Goal: Information Seeking & Learning: Compare options

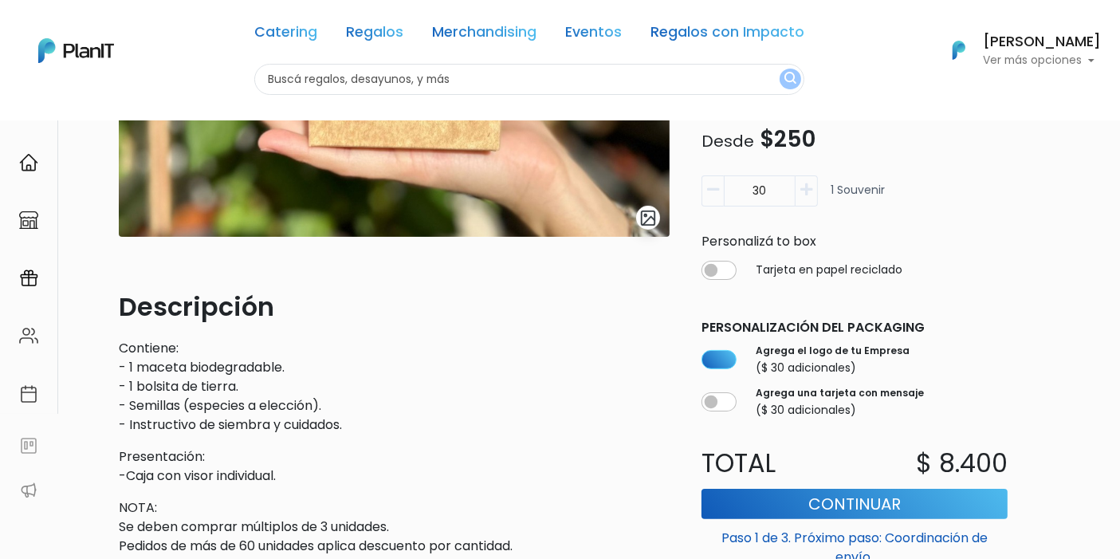
scroll to position [177, 0]
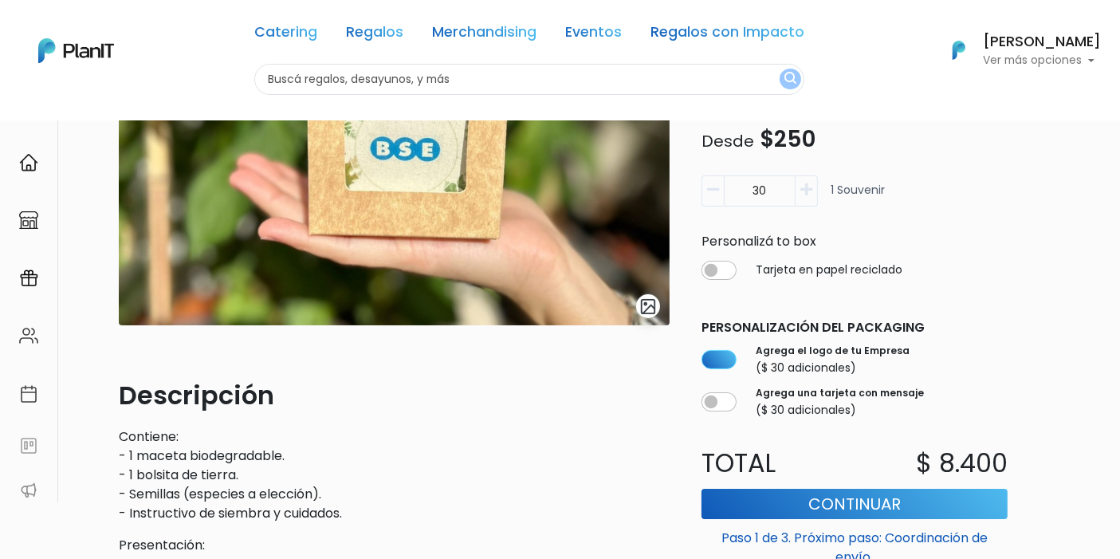
click at [647, 305] on img "submit" at bounding box center [648, 306] width 18 height 18
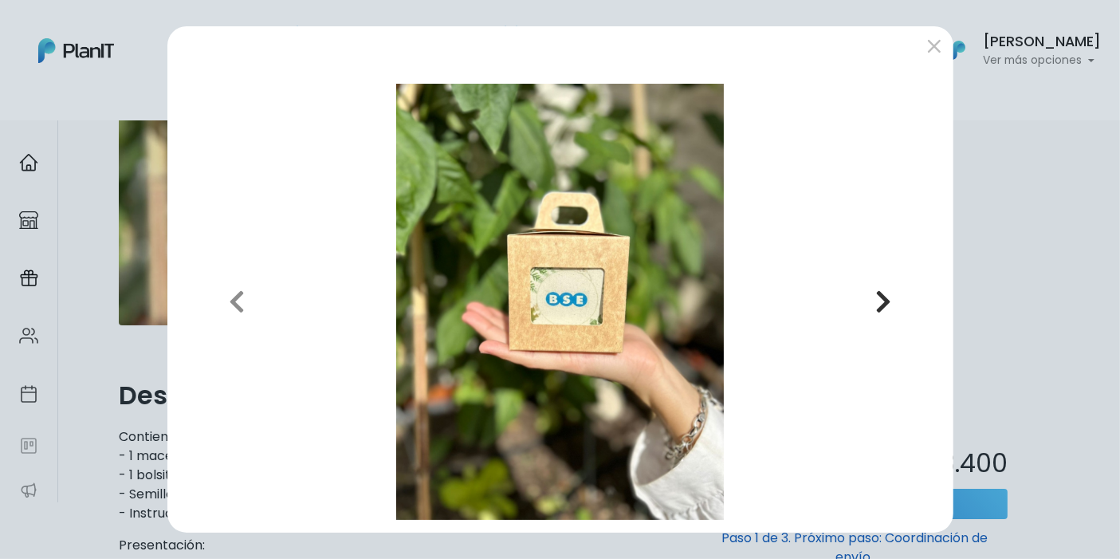
click at [868, 304] on button "Next" at bounding box center [883, 302] width 114 height 436
click at [876, 304] on icon "button" at bounding box center [883, 302] width 16 height 26
click at [931, 49] on button "submit" at bounding box center [935, 46] width 26 height 26
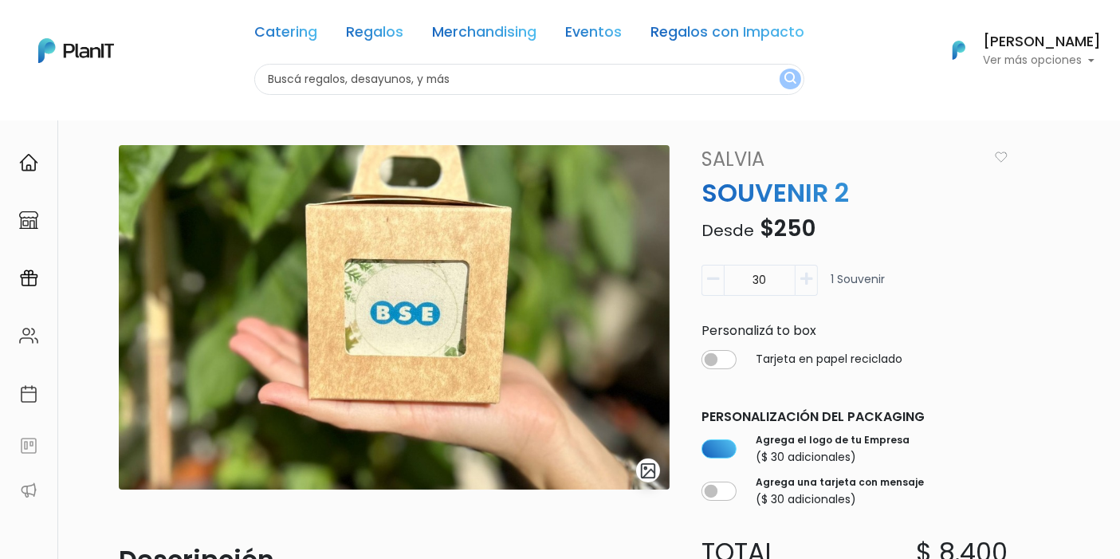
scroll to position [0, 0]
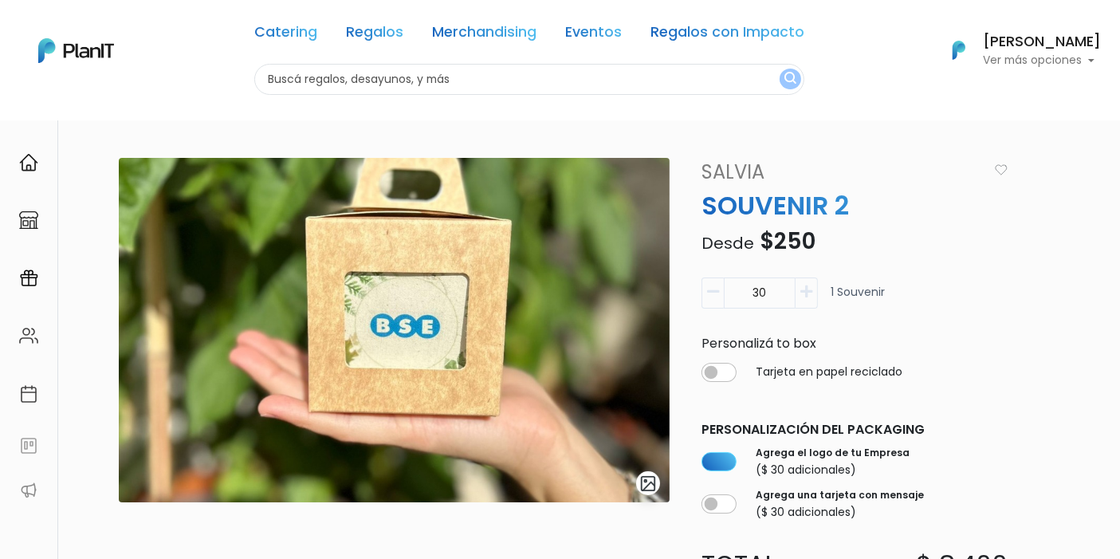
click at [96, 56] on img at bounding box center [76, 50] width 76 height 25
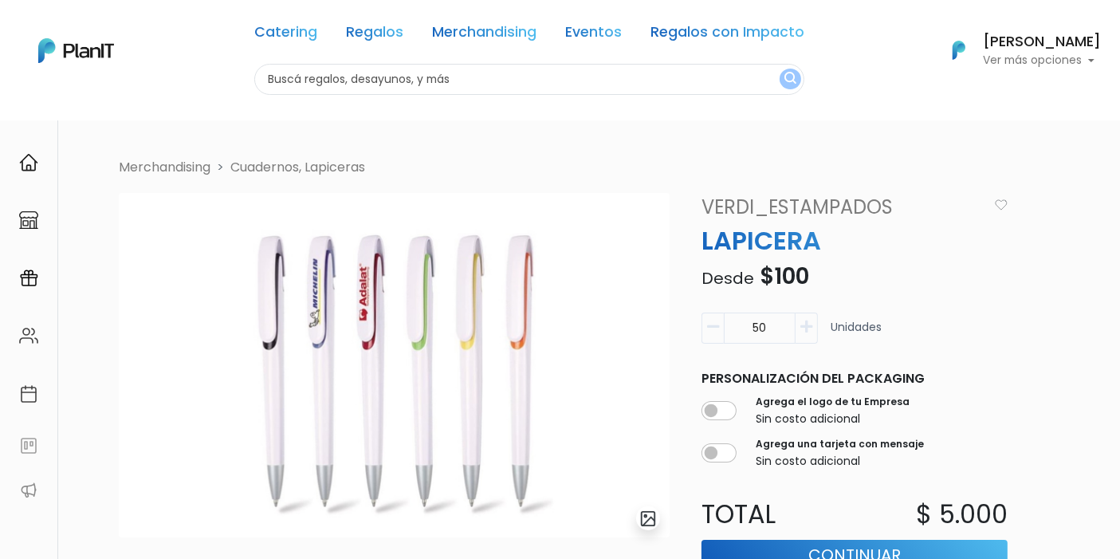
scroll to position [88, 0]
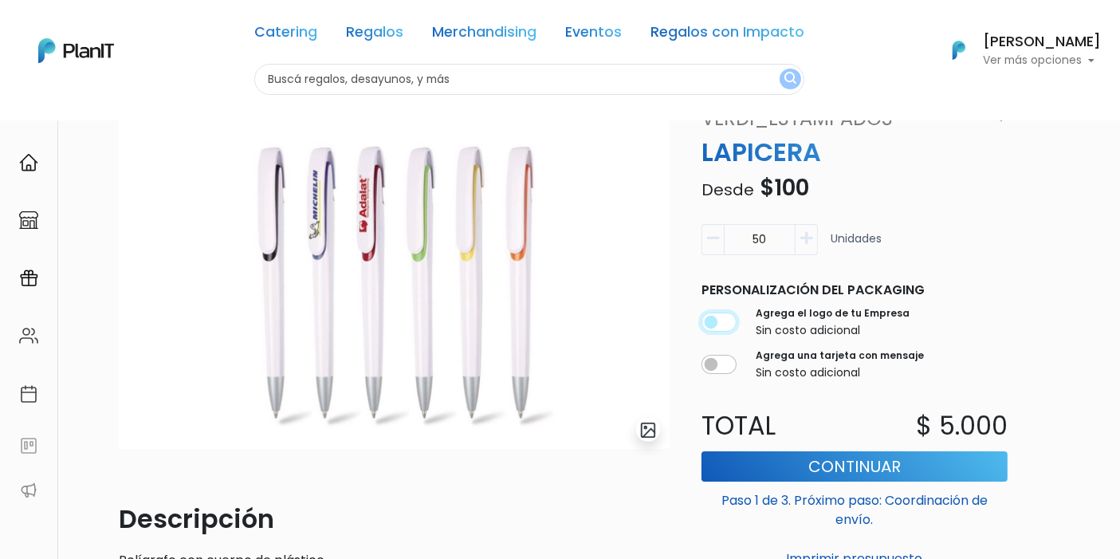
click at [723, 322] on input "checkbox" at bounding box center [719, 322] width 35 height 19
checkbox input "true"
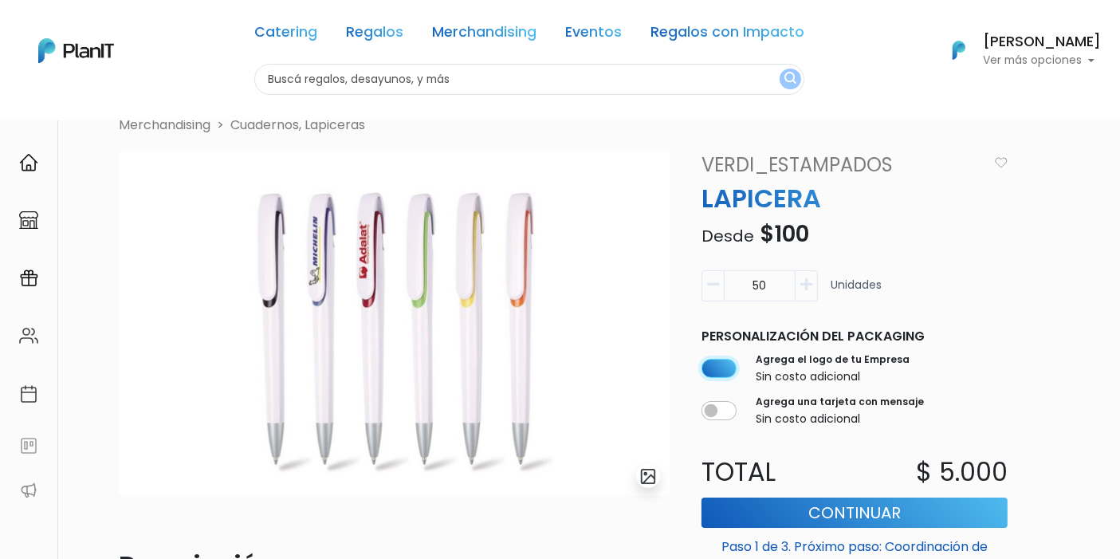
scroll to position [0, 0]
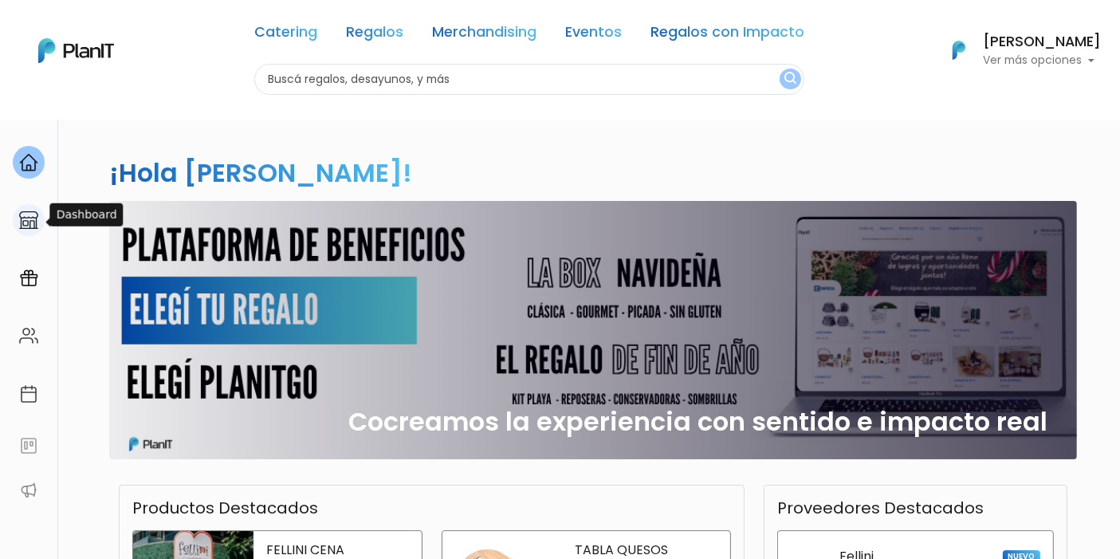
click at [27, 210] on img at bounding box center [28, 219] width 19 height 19
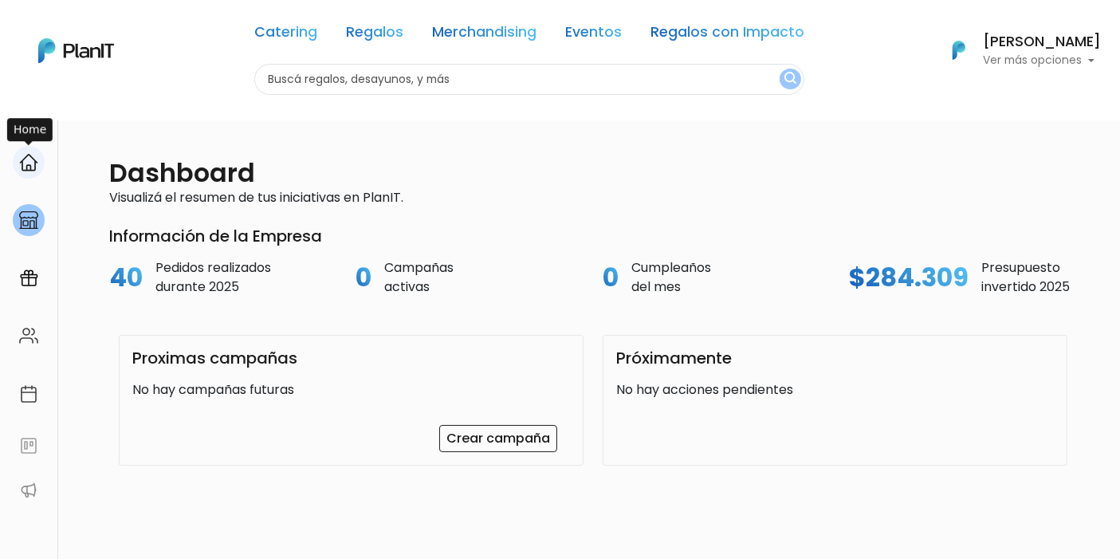
click at [25, 171] on img at bounding box center [28, 162] width 19 height 19
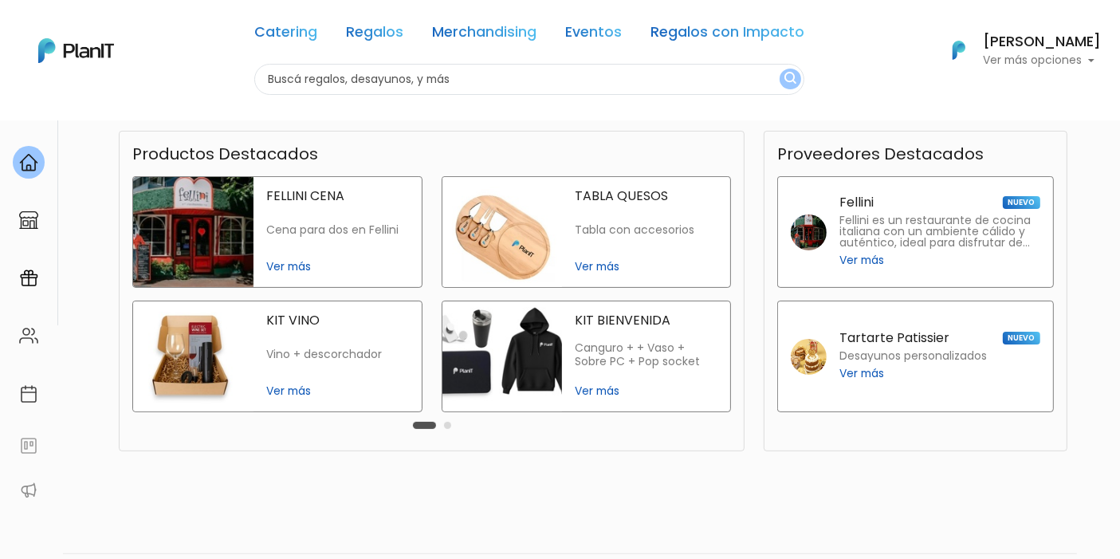
scroll to position [405, 0]
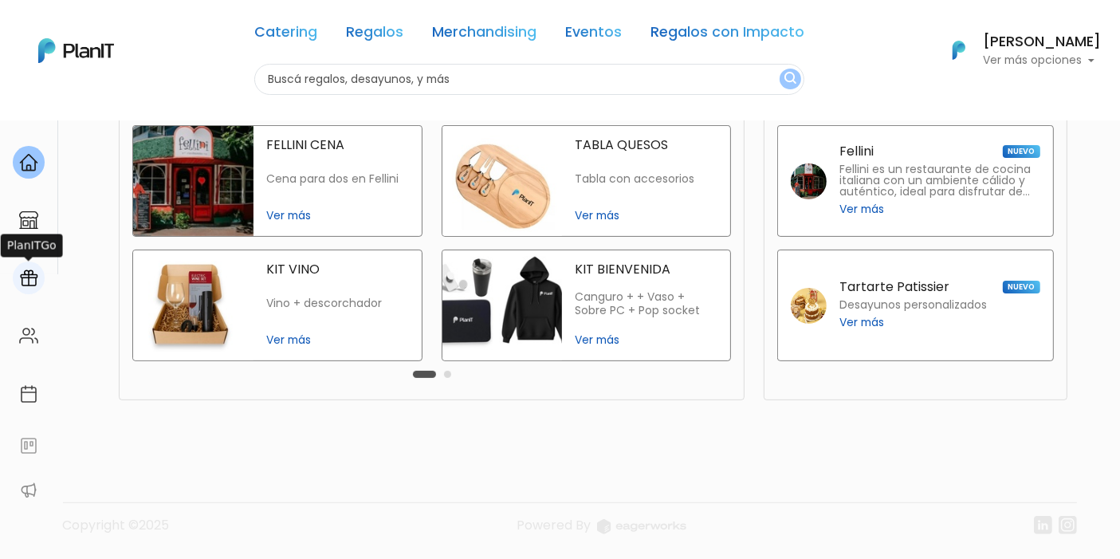
click at [36, 277] on img at bounding box center [28, 278] width 19 height 19
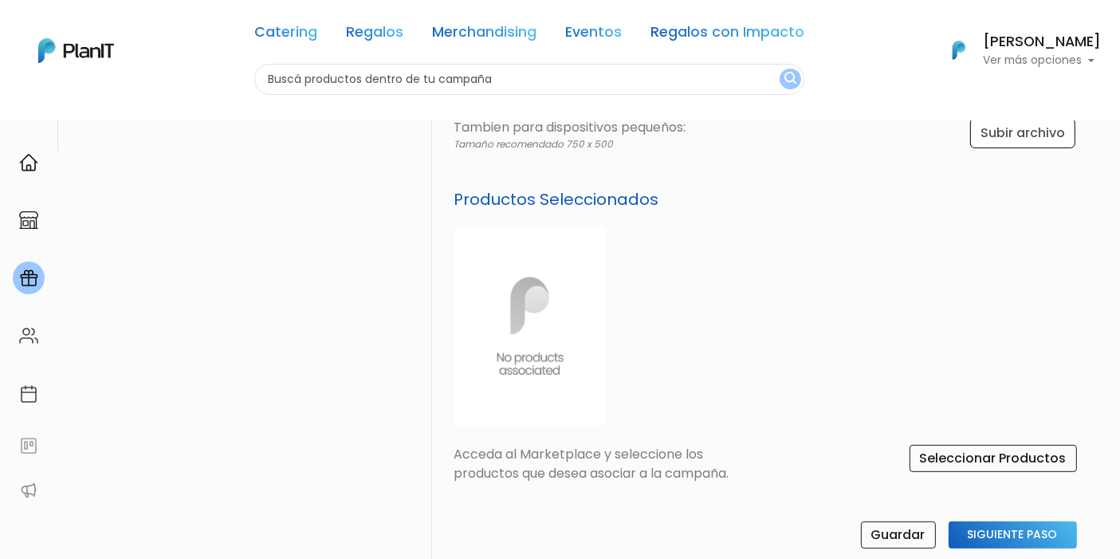
scroll to position [531, 0]
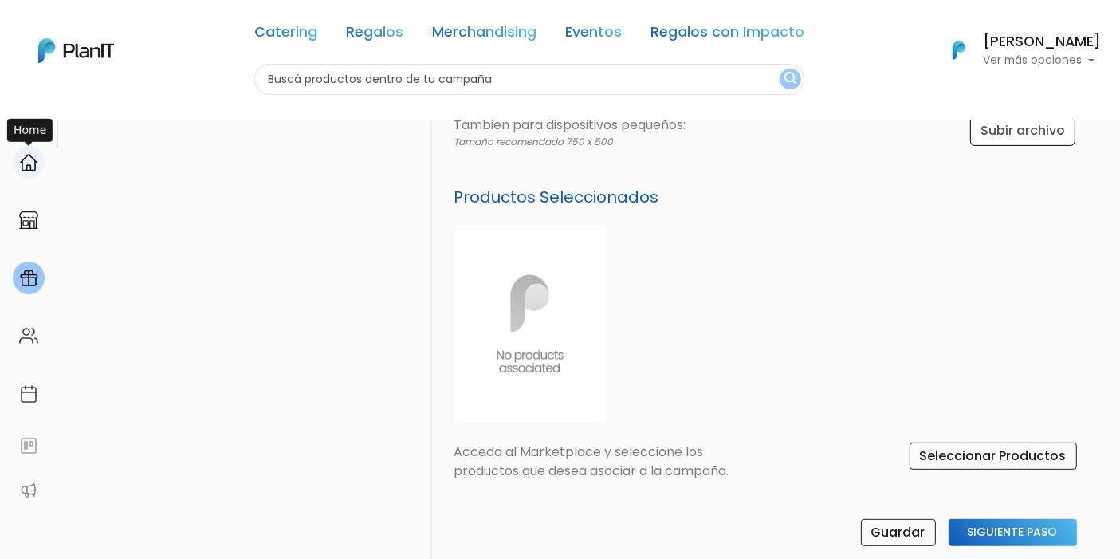
click at [26, 155] on img at bounding box center [28, 162] width 19 height 19
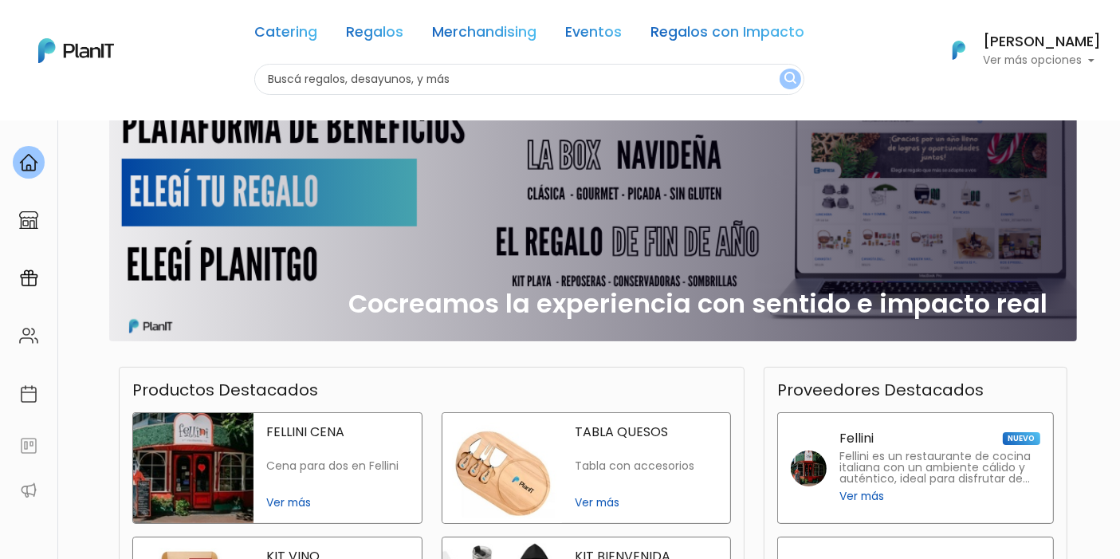
scroll to position [177, 0]
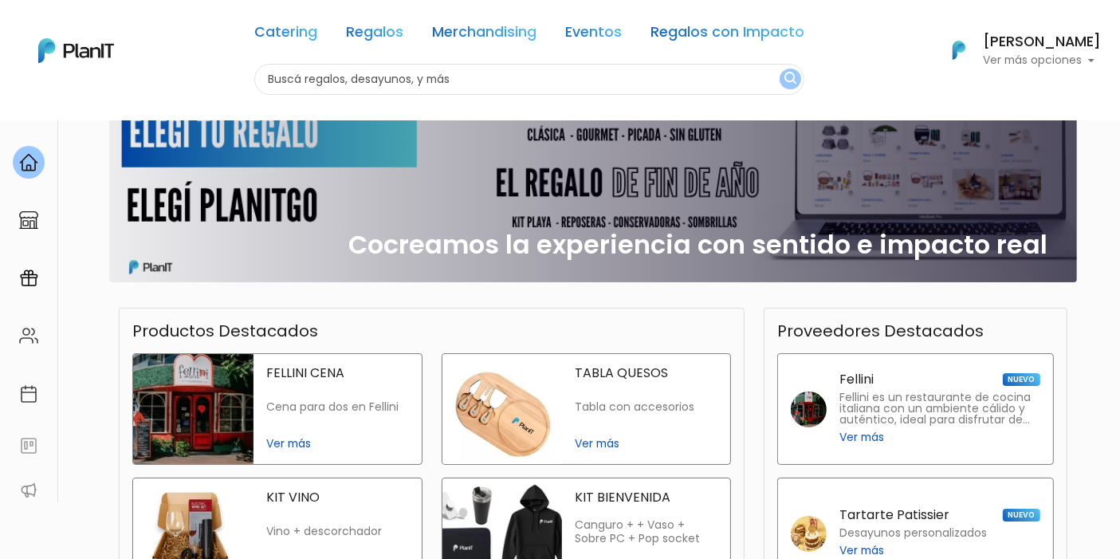
click at [846, 275] on div "Cocreamos la experiencia con sentido e impacto real" at bounding box center [593, 153] width 949 height 258
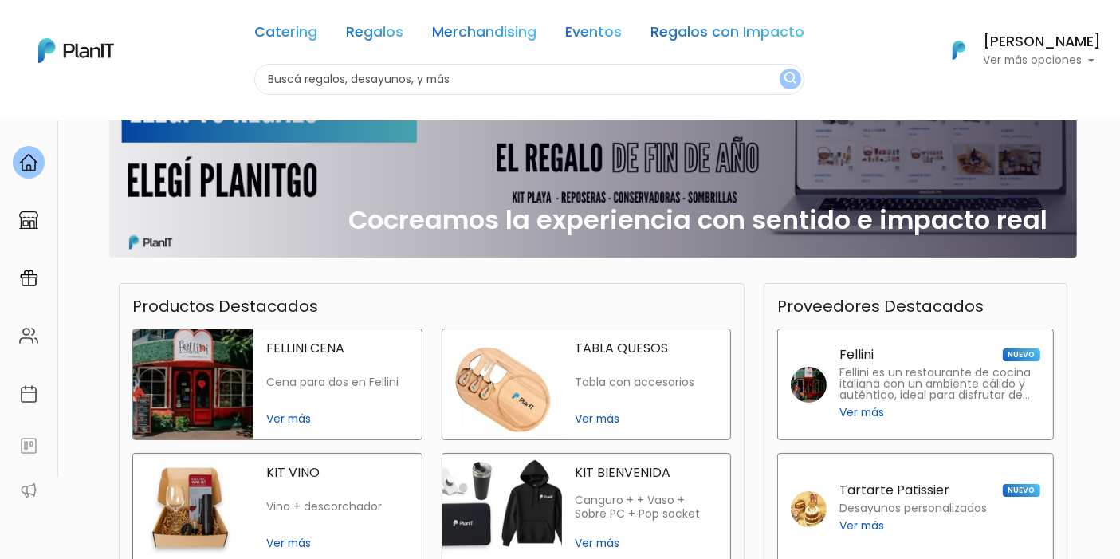
scroll to position [0, 0]
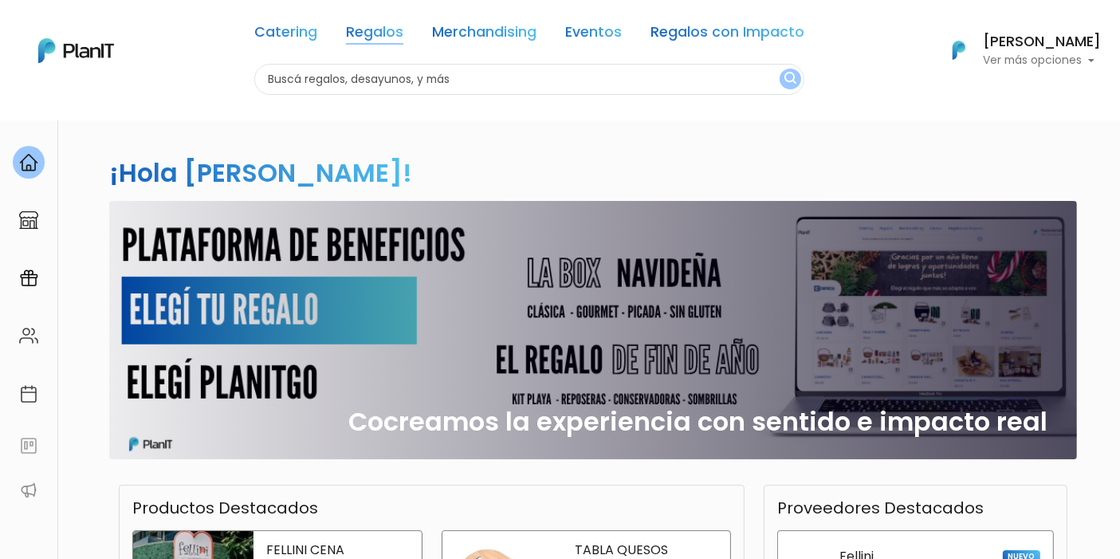
click at [379, 30] on link "Regalos" at bounding box center [374, 35] width 57 height 19
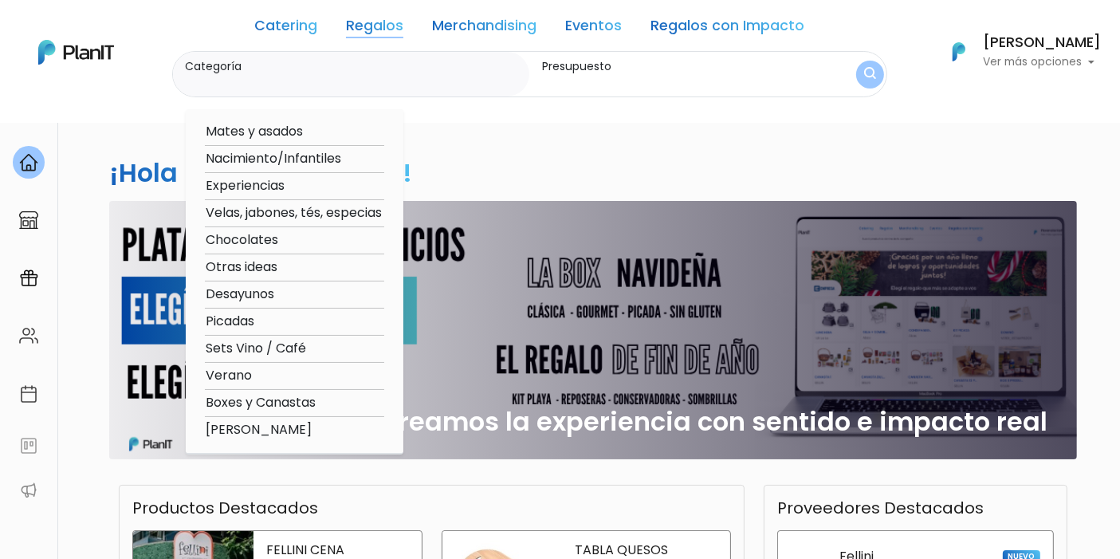
click at [332, 122] on option "Mates y asados" at bounding box center [294, 132] width 179 height 20
type input "Mates y asados"
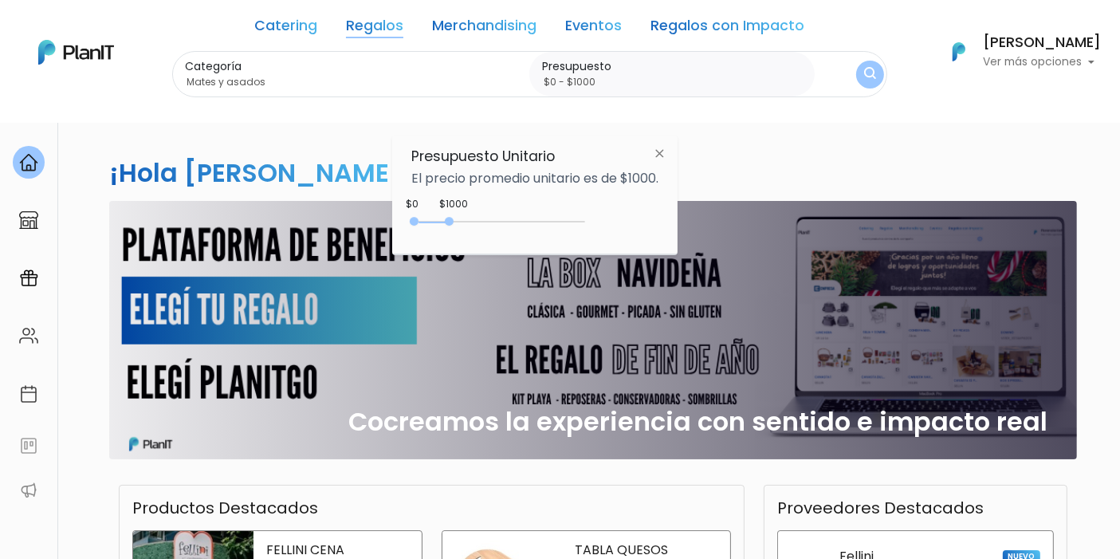
click at [453, 217] on div "0 : 1050 0 1050" at bounding box center [501, 225] width 167 height 16
type input "$0 - Más de $5000"
drag, startPoint x: 450, startPoint y: 219, endPoint x: 674, endPoint y: 213, distance: 224.1
click at [674, 213] on div "Presupuesto Unitario El precio promedio unitario es de $1000. +$5000 $0 0 : 500…" at bounding box center [534, 195] width 285 height 119
click at [870, 70] on img "submit" at bounding box center [870, 74] width 15 height 19
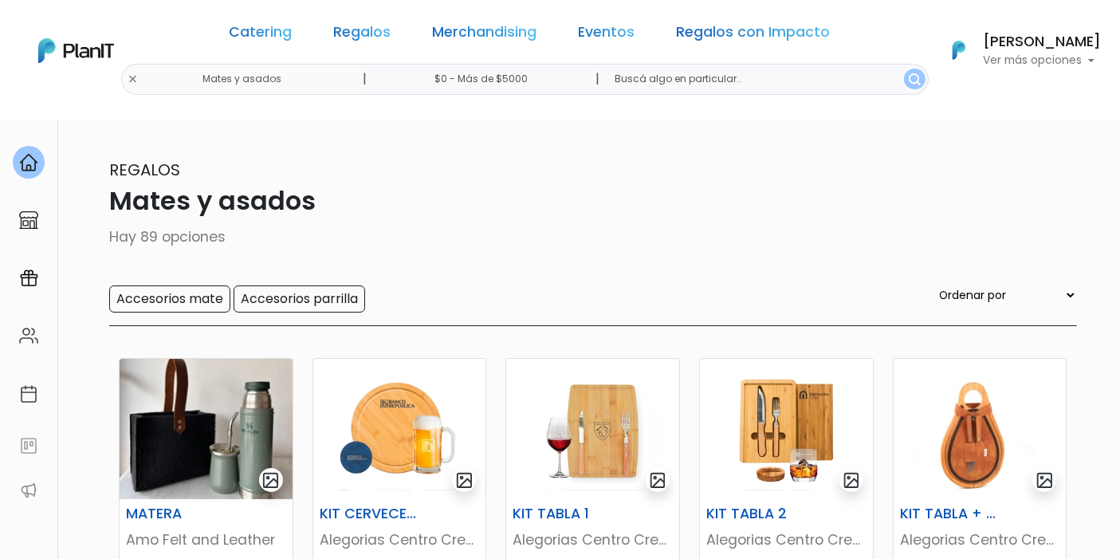
click at [1040, 306] on form "Ordenar por Menor Precio Mayor Precio Reviews Últimos ingresos" at bounding box center [1007, 298] width 140 height 27
click at [1036, 306] on form "Ordenar por Menor Precio Mayor Precio Reviews Últimos ingresos" at bounding box center [1007, 298] width 140 height 27
click at [1028, 301] on select "Ordenar por Menor Precio Mayor Precio Reviews Últimos ingresos" at bounding box center [1007, 295] width 140 height 18
select select "0"
click at [969, 286] on select "Ordenar por Menor Precio Mayor Precio Reviews Últimos ingresos" at bounding box center [1007, 295] width 140 height 18
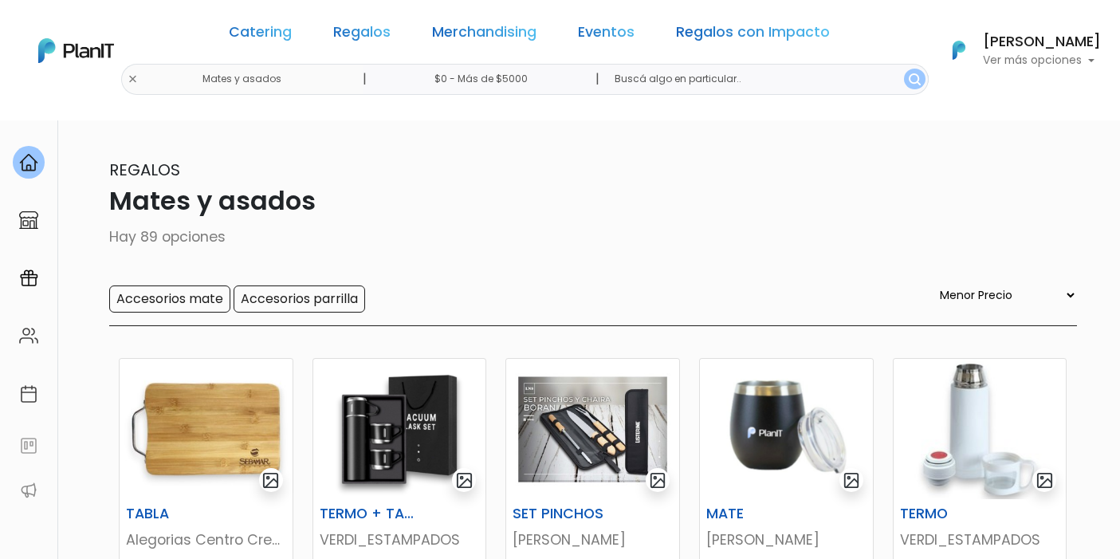
select select "0"
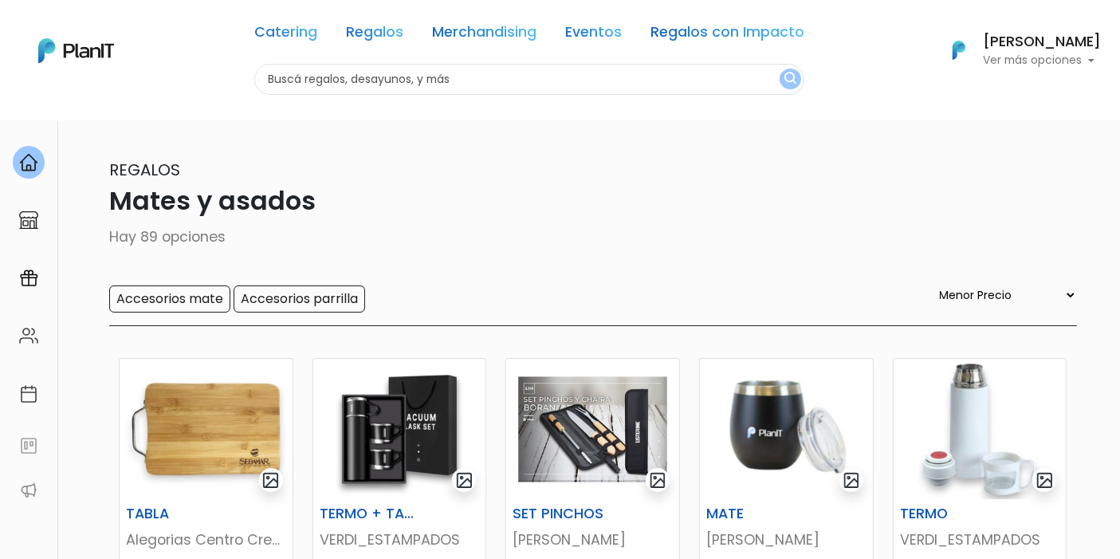
click at [181, 76] on div "Catering Regalos Merchandising Eventos Regalos con Impacto Mates y asados | $0 …" at bounding box center [560, 50] width 1120 height 88
click at [793, 78] on img "submit" at bounding box center [791, 79] width 12 height 15
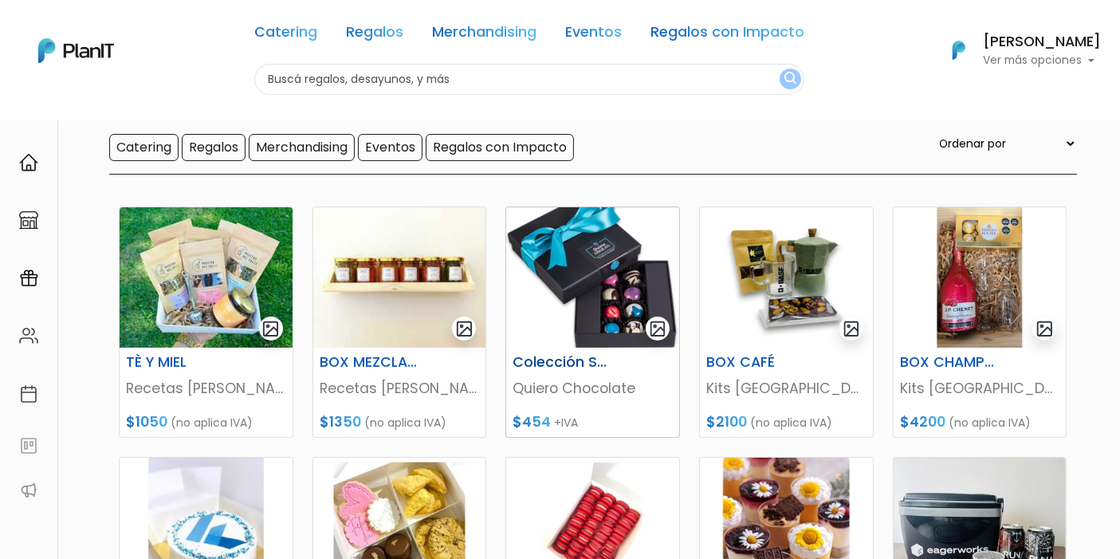
scroll to position [88, 0]
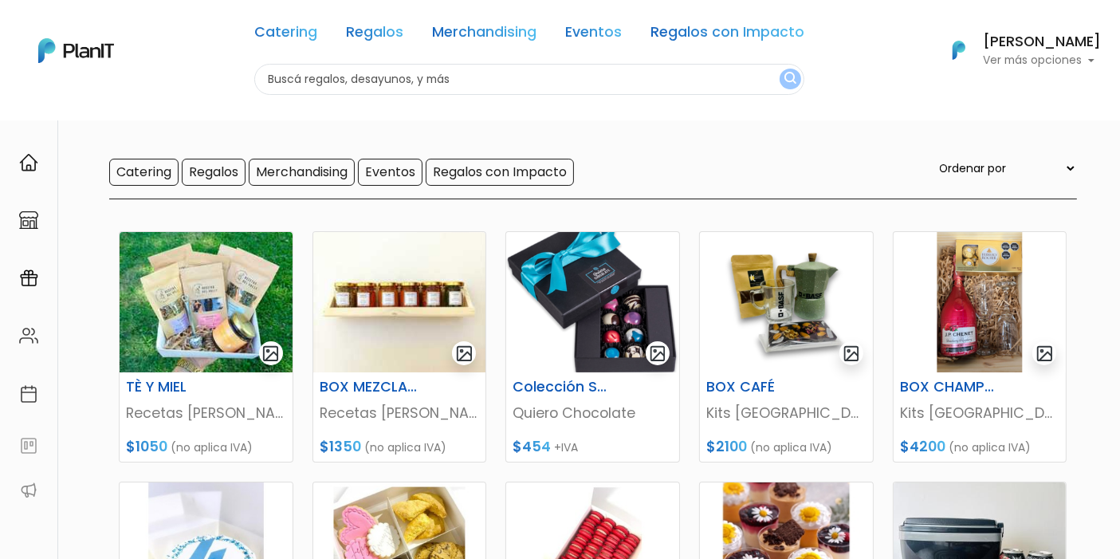
click at [1005, 167] on select "Ordenar por Menor Precio Mayor Precio Reviews Últimos ingresos" at bounding box center [1007, 168] width 140 height 18
select select "0"
click at [969, 159] on select "Ordenar por Menor Precio Mayor Precio Reviews Últimos ingresos" at bounding box center [1007, 168] width 140 height 18
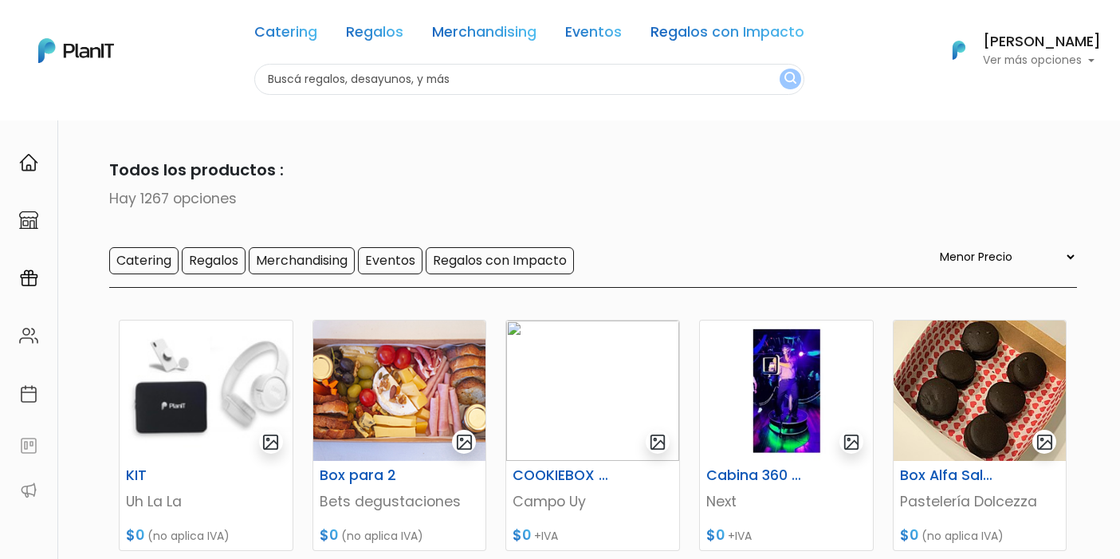
select select "0"
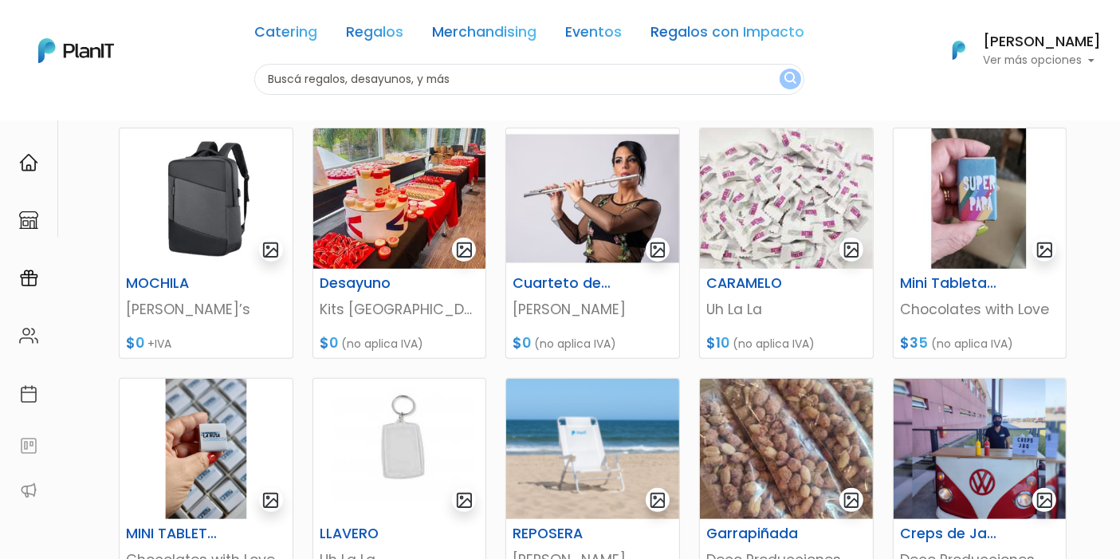
scroll to position [796, 0]
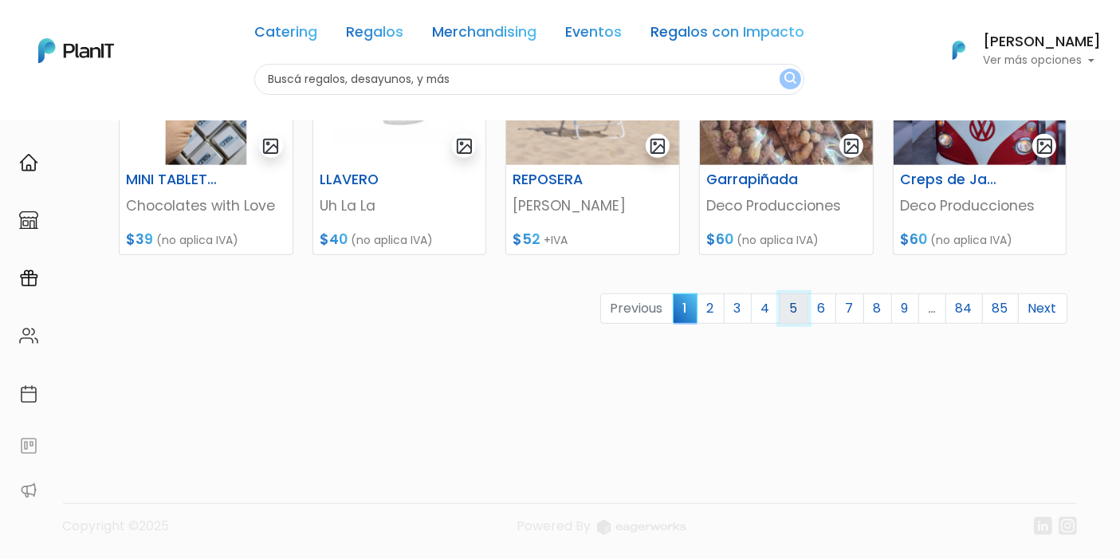
click at [801, 313] on link "5" at bounding box center [794, 308] width 29 height 30
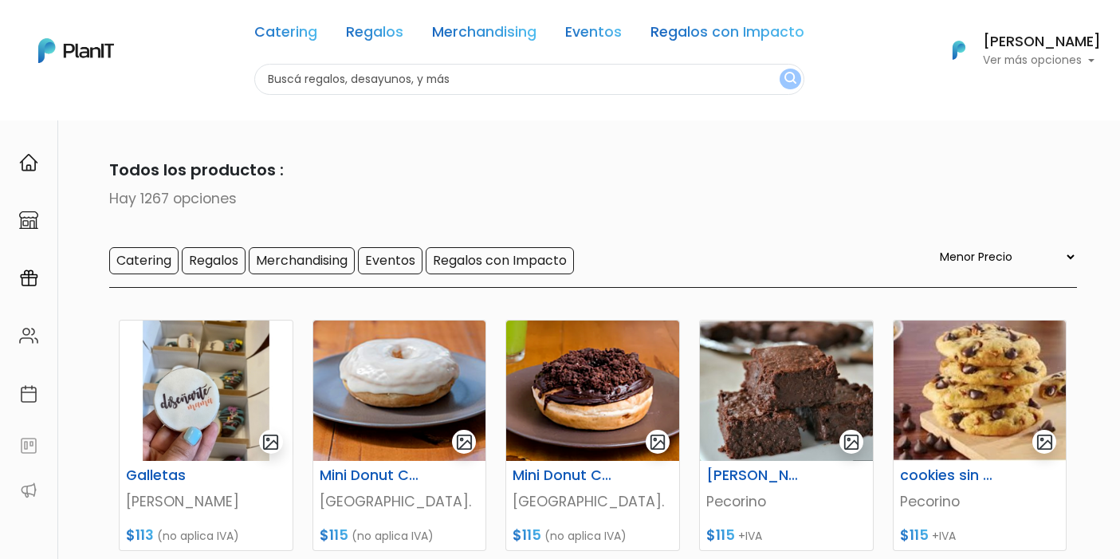
select select "0"
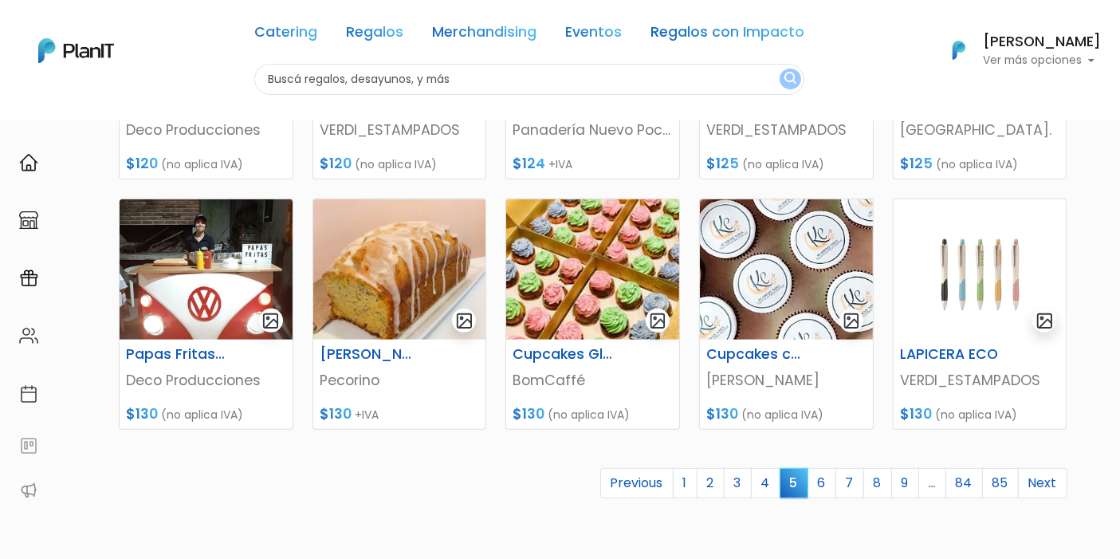
scroll to position [708, 0]
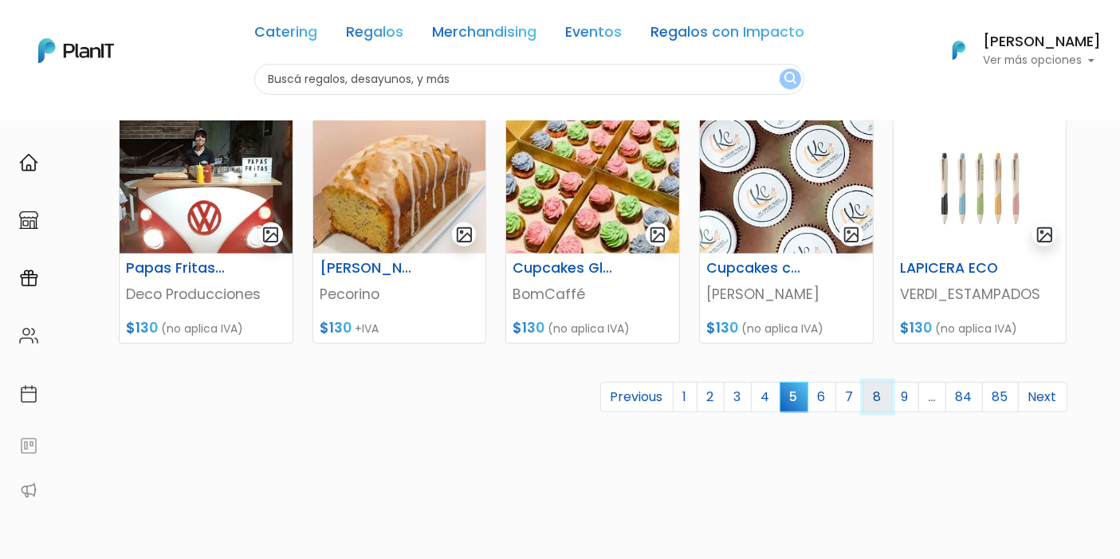
click at [878, 399] on link "8" at bounding box center [877, 397] width 29 height 30
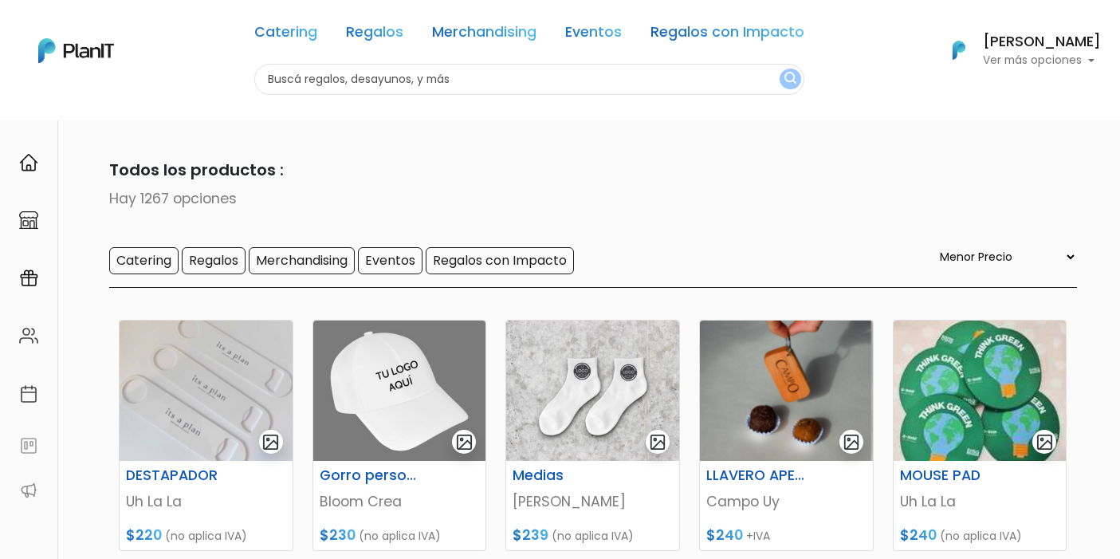
select select "0"
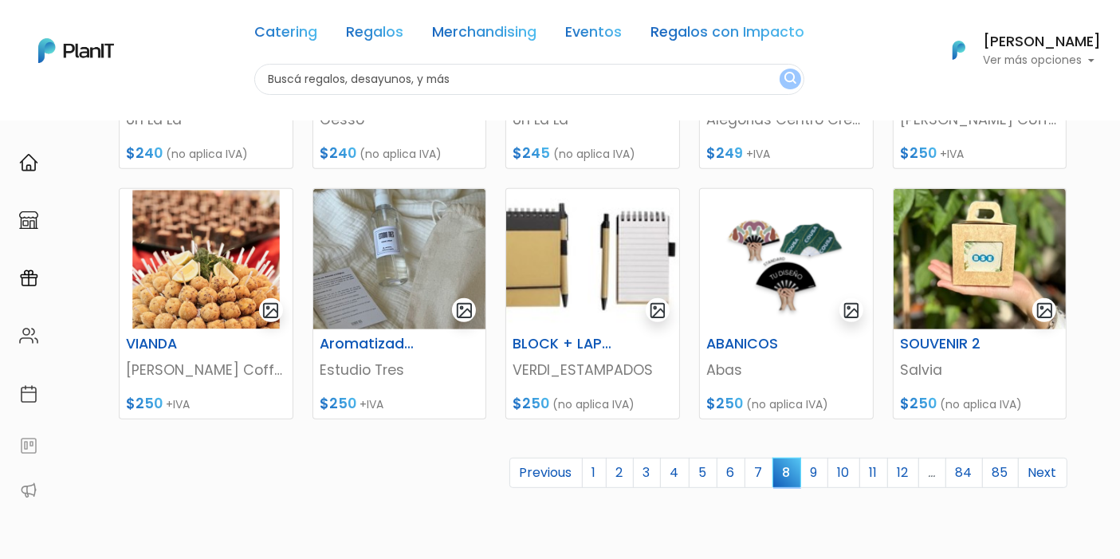
scroll to position [708, 0]
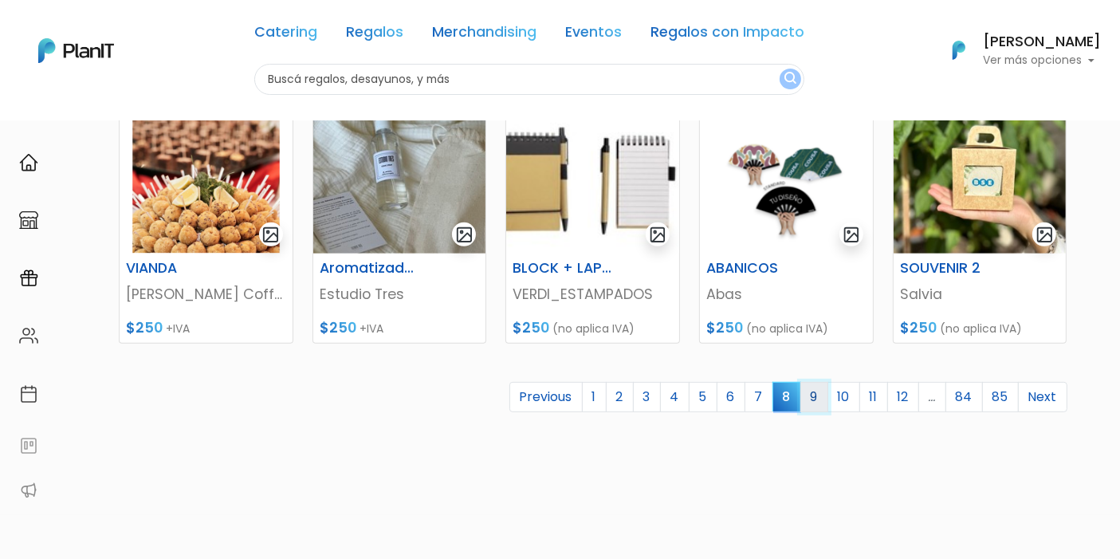
click at [819, 394] on link "9" at bounding box center [814, 397] width 28 height 30
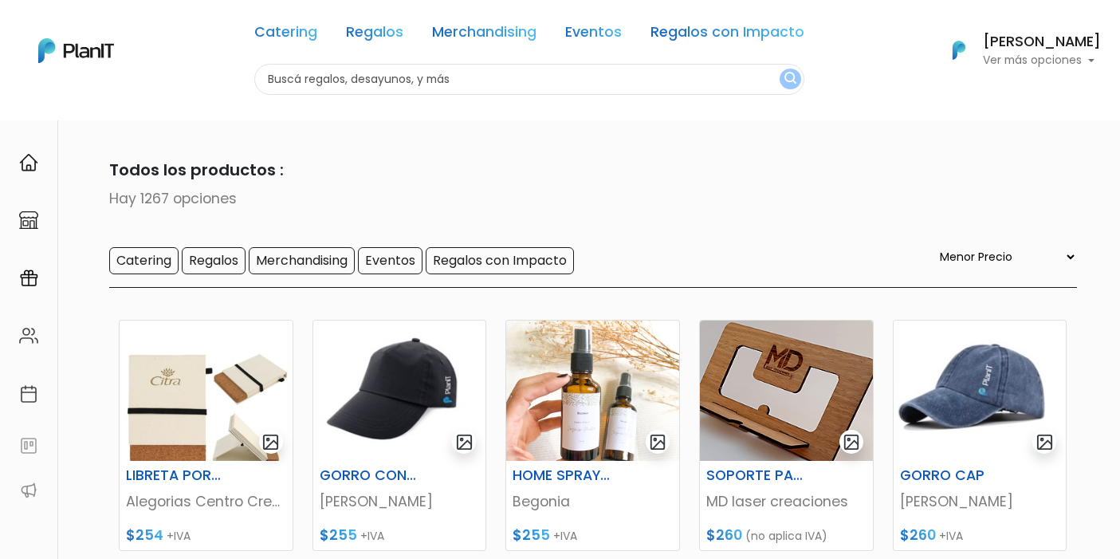
select select "0"
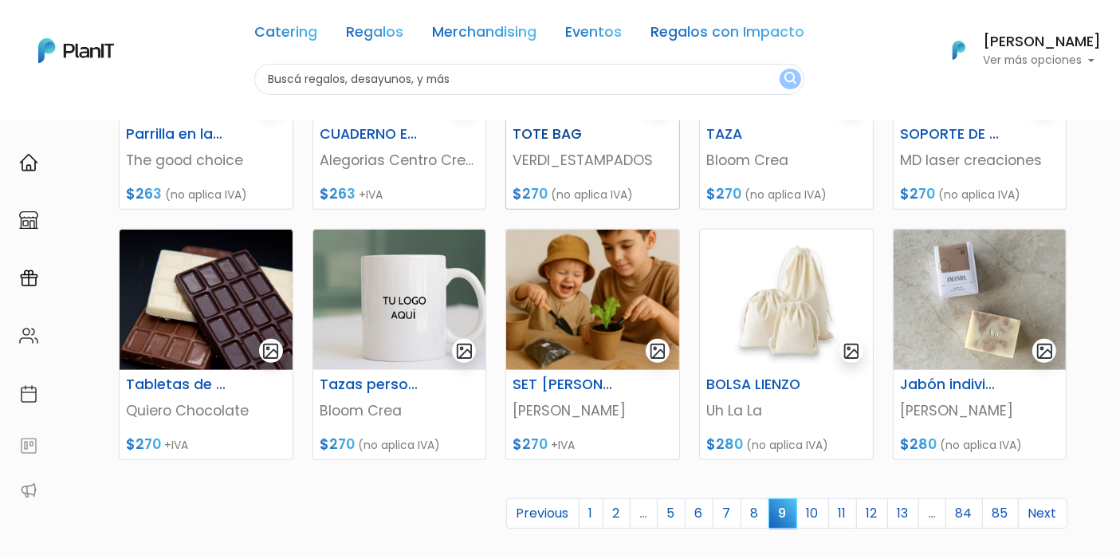
scroll to position [619, 0]
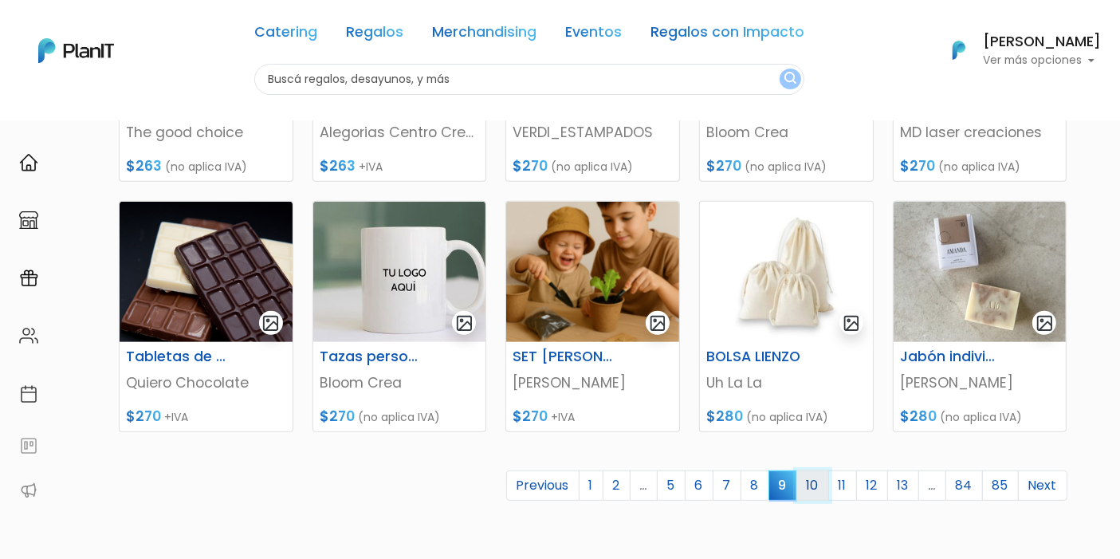
click at [813, 482] on link "10" at bounding box center [812, 485] width 33 height 30
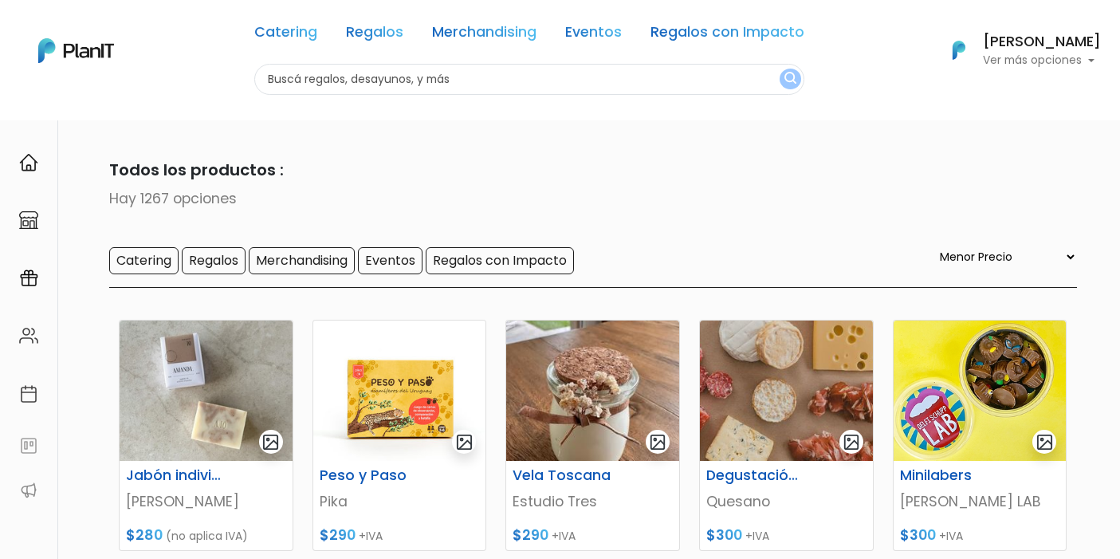
select select "0"
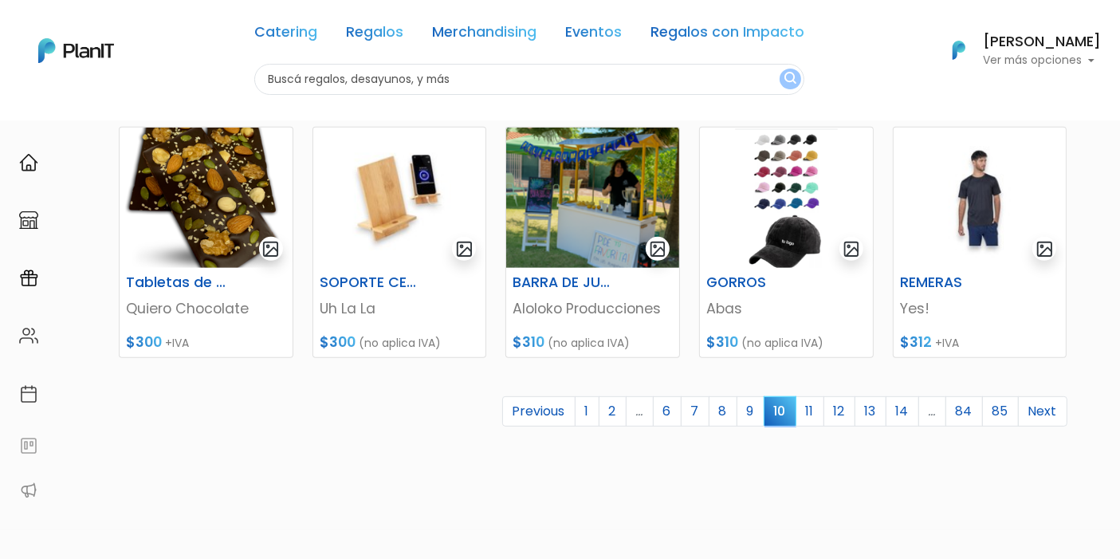
scroll to position [708, 0]
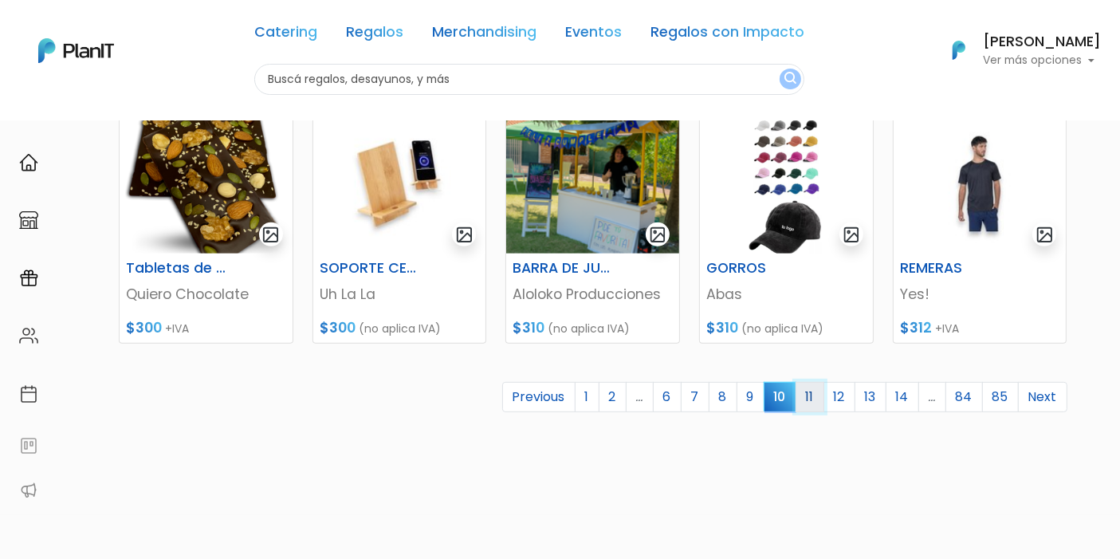
click at [807, 399] on link "11" at bounding box center [810, 397] width 29 height 30
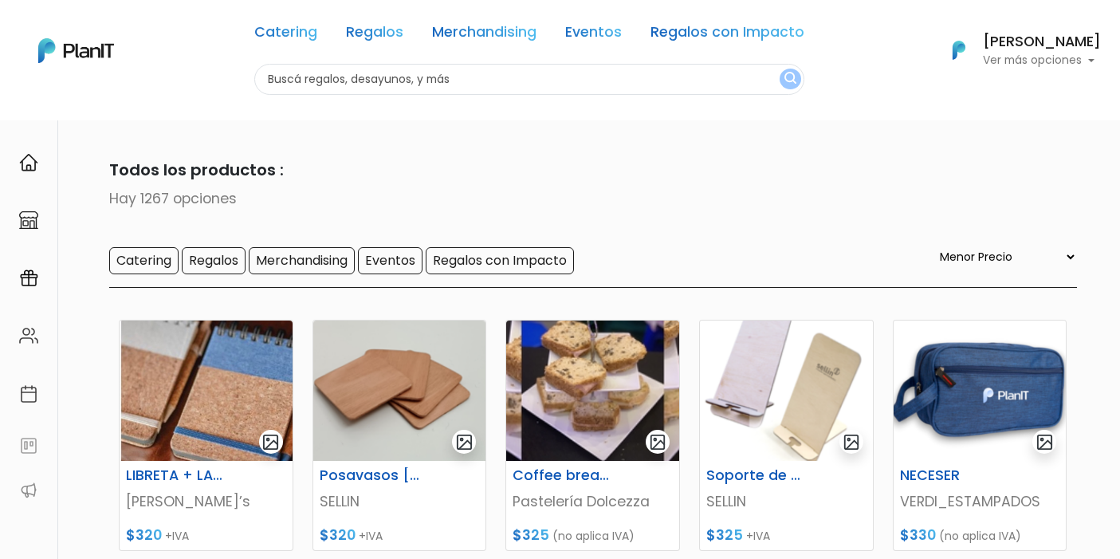
select select "0"
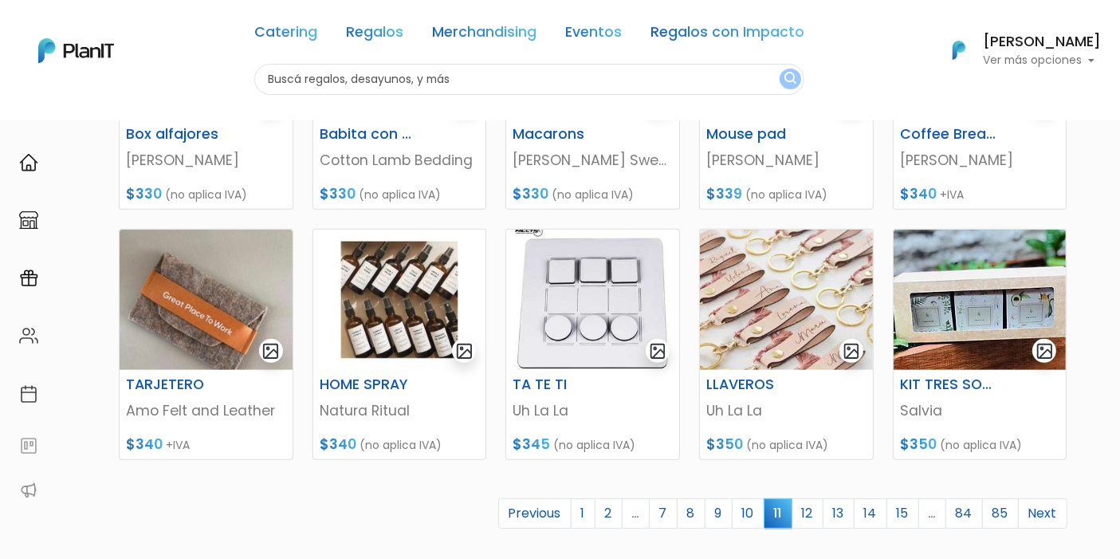
scroll to position [619, 0]
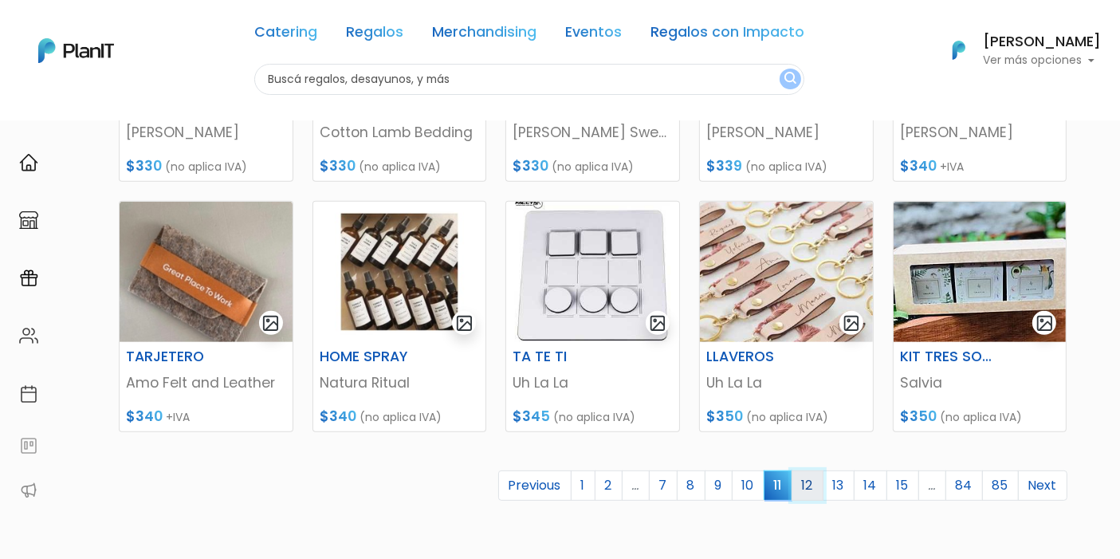
click at [810, 476] on link "12" at bounding box center [808, 485] width 32 height 30
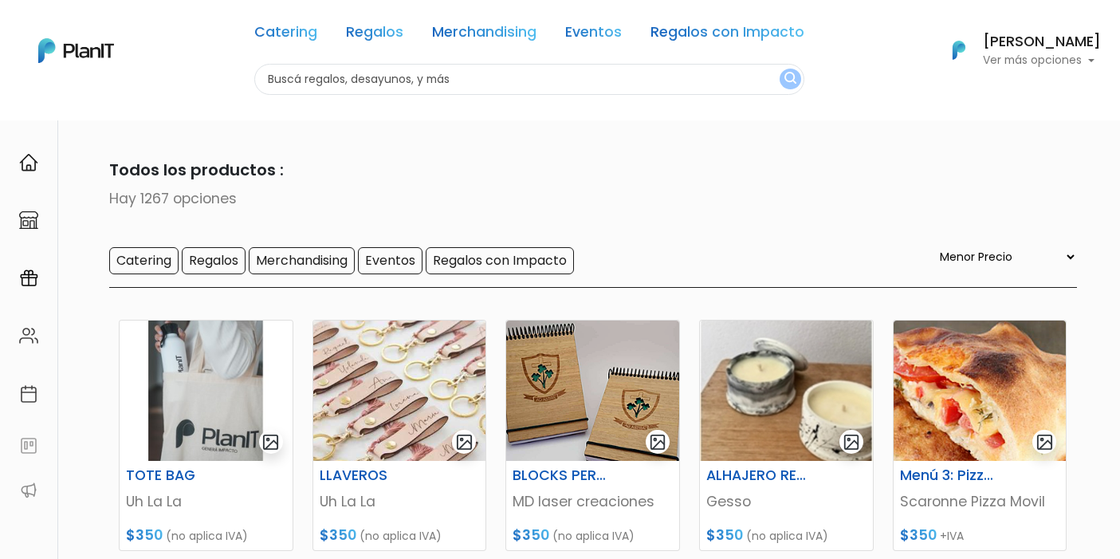
select select "0"
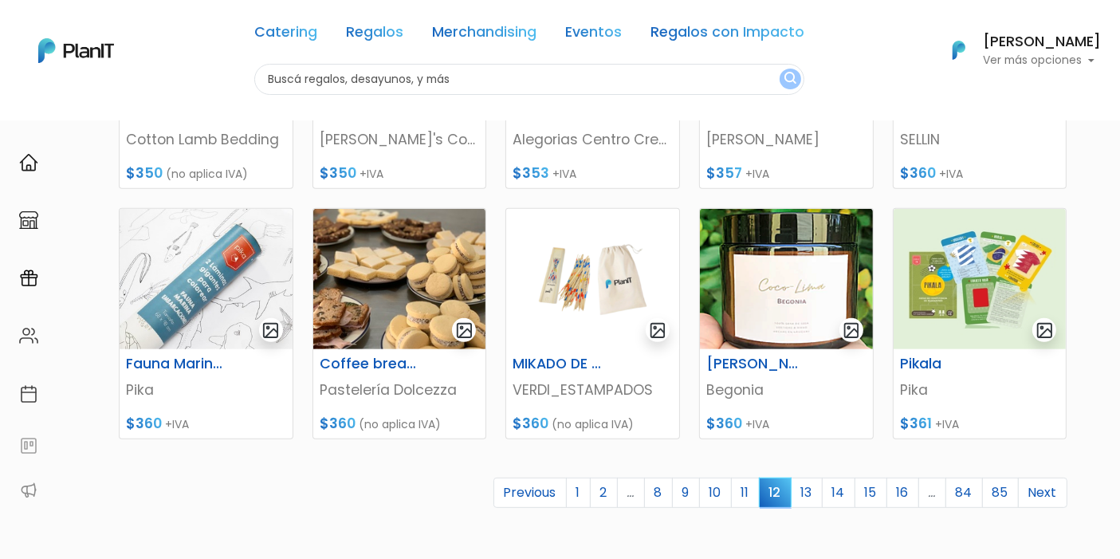
scroll to position [619, 0]
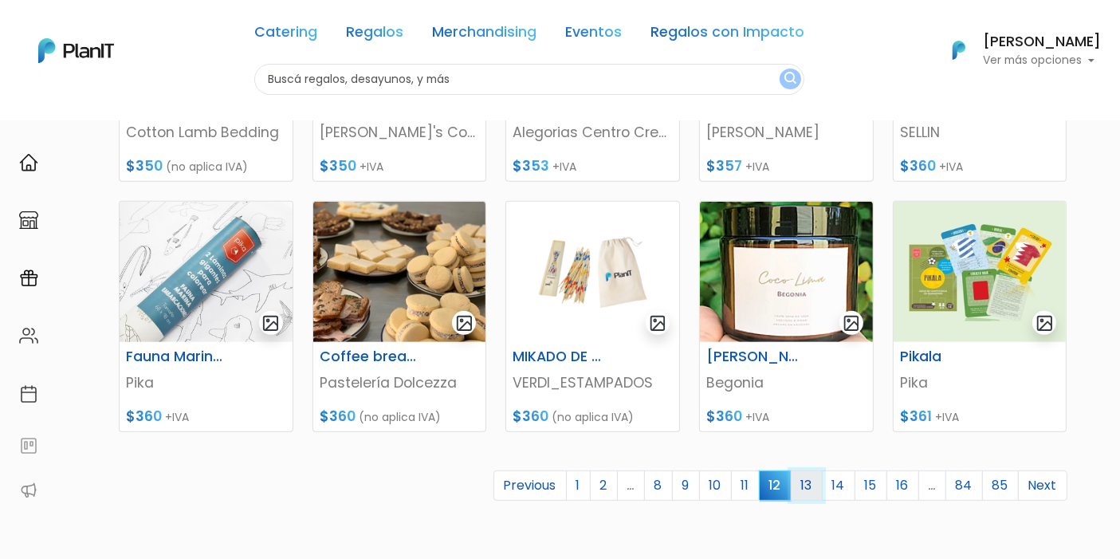
click at [801, 485] on link "13" at bounding box center [807, 485] width 32 height 30
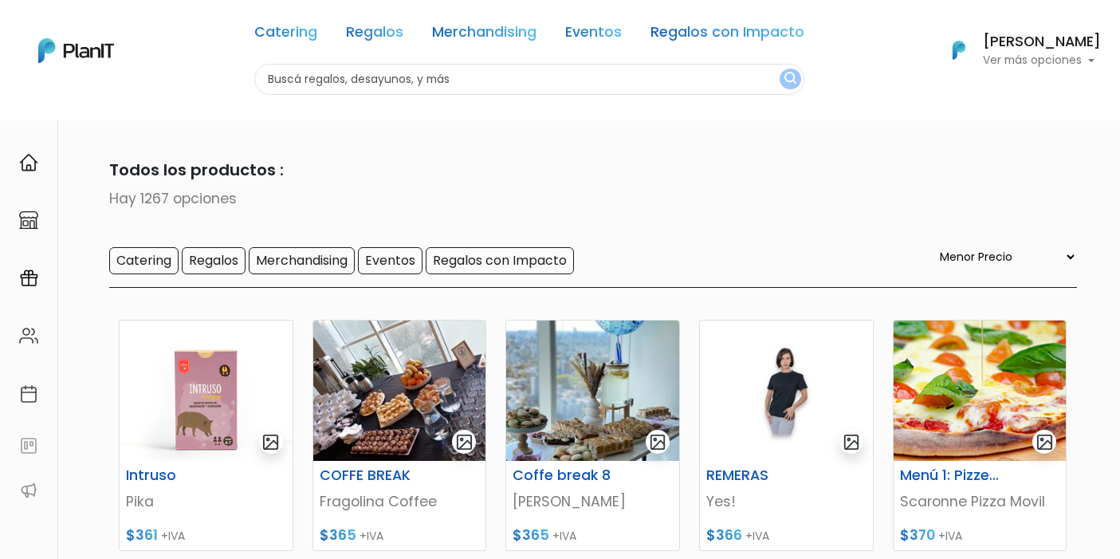
select select "0"
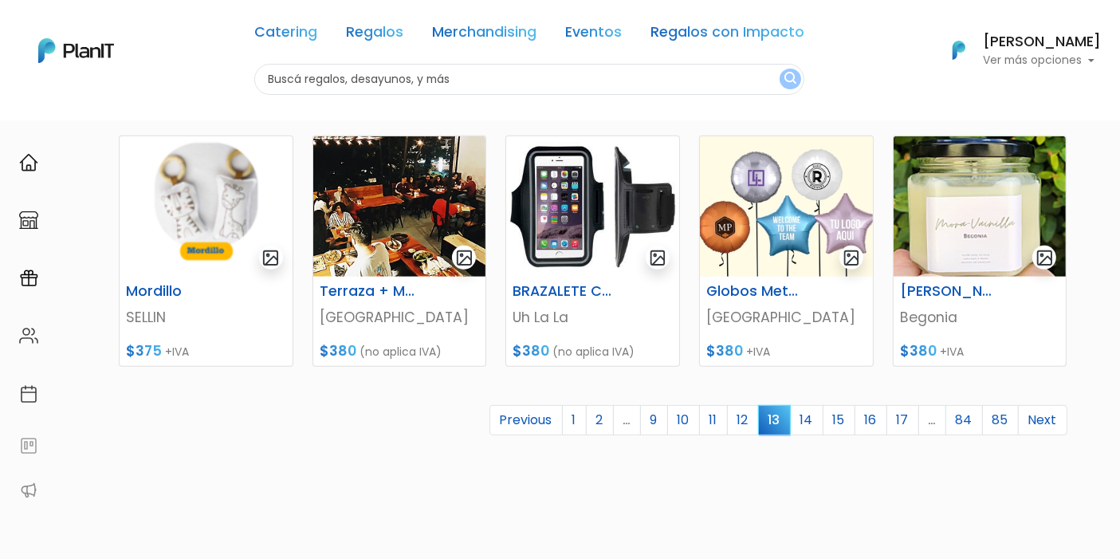
scroll to position [708, 0]
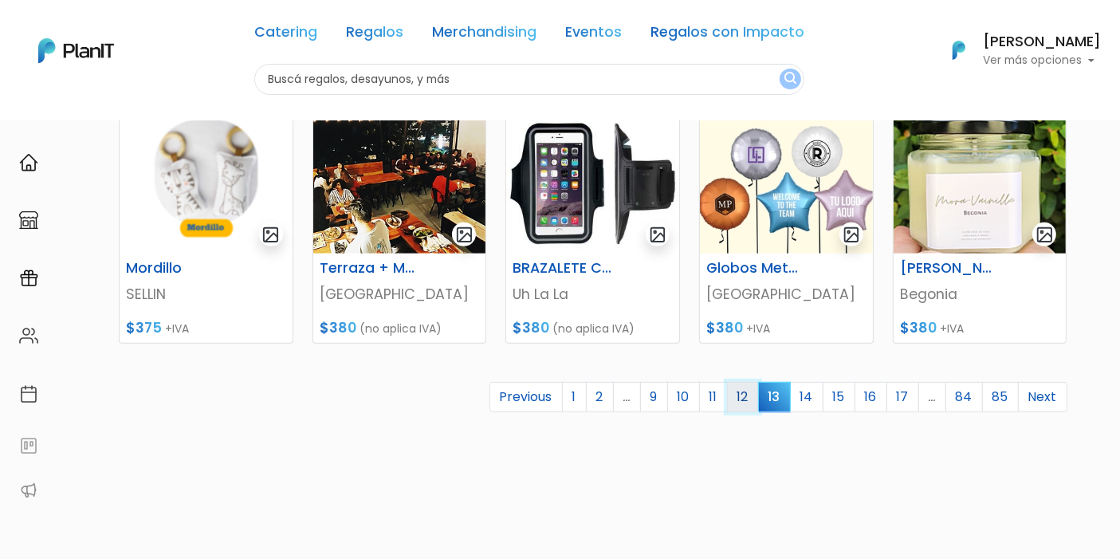
click at [753, 402] on link "12" at bounding box center [743, 397] width 32 height 30
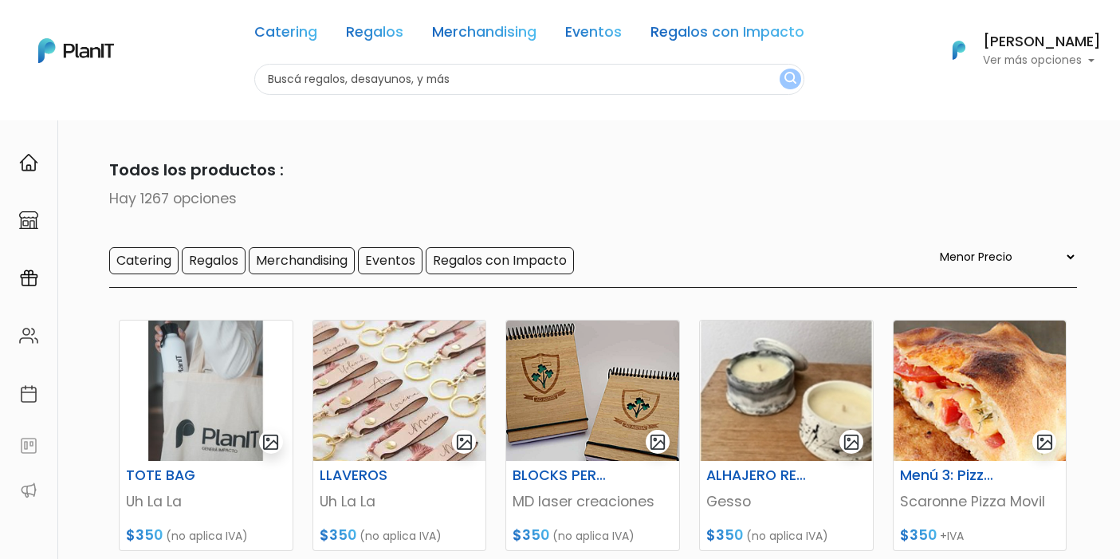
select select "0"
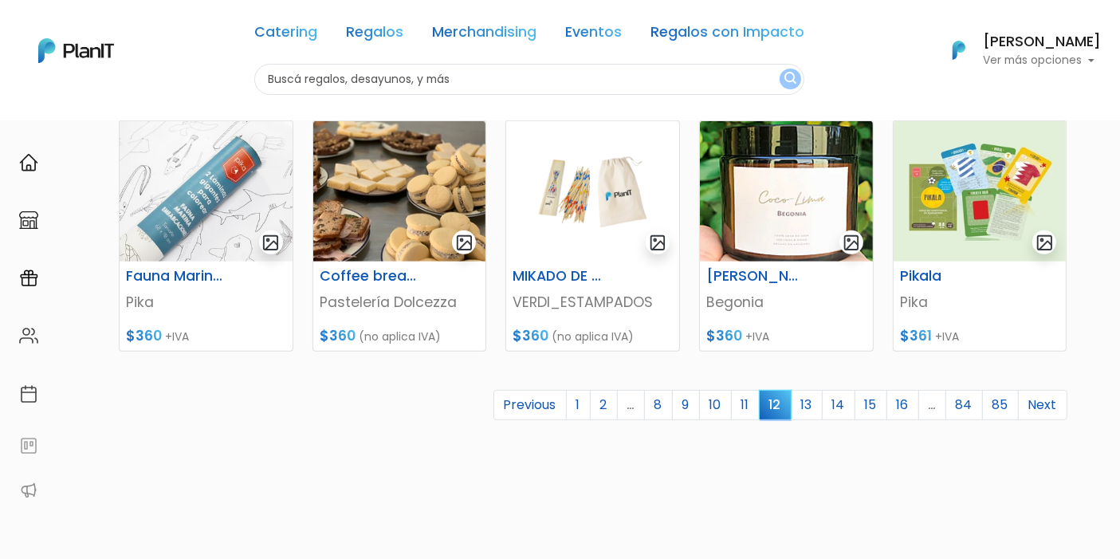
scroll to position [708, 0]
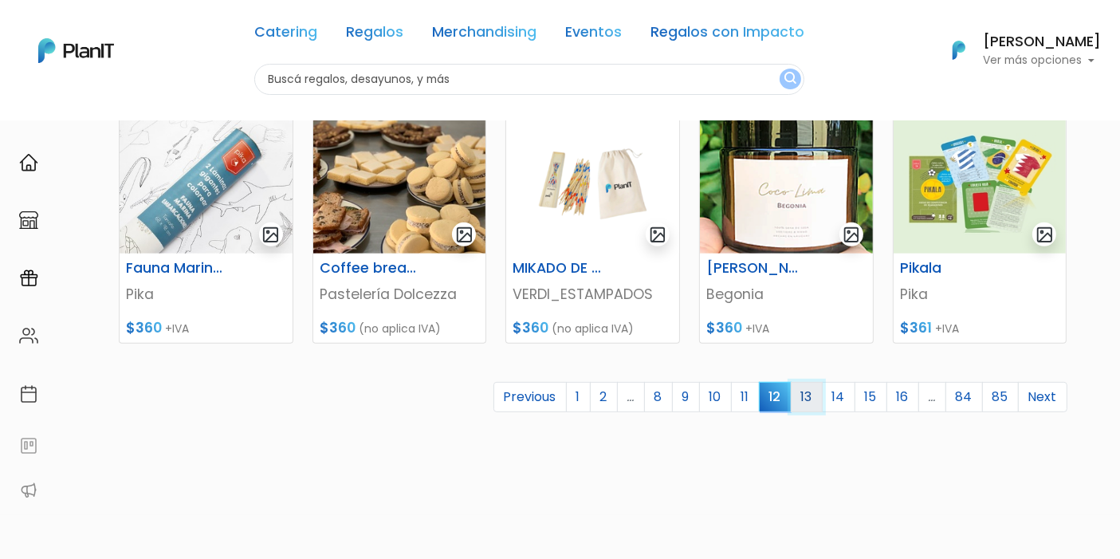
click at [808, 395] on link "13" at bounding box center [807, 397] width 32 height 30
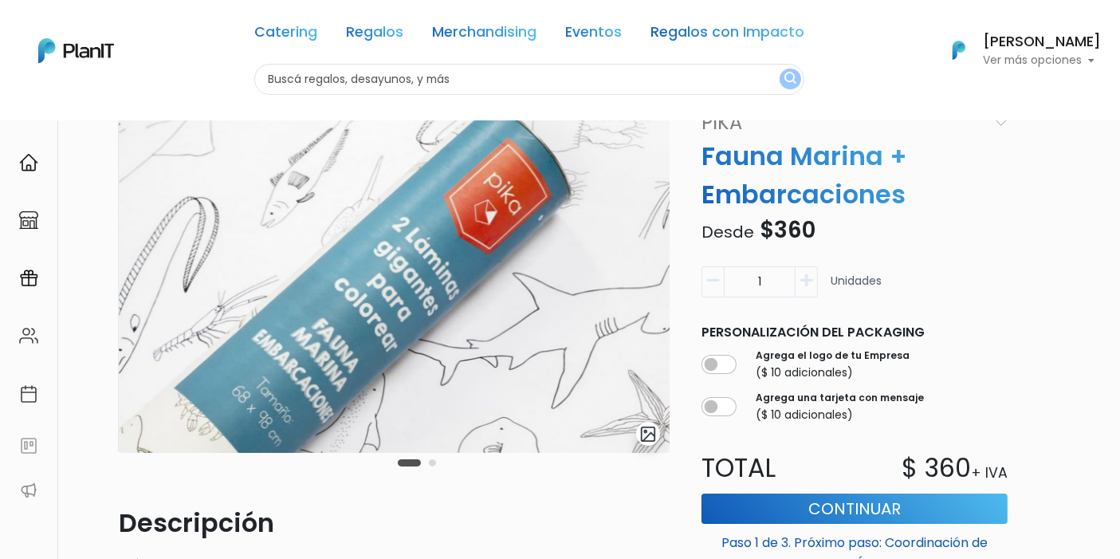
scroll to position [88, 0]
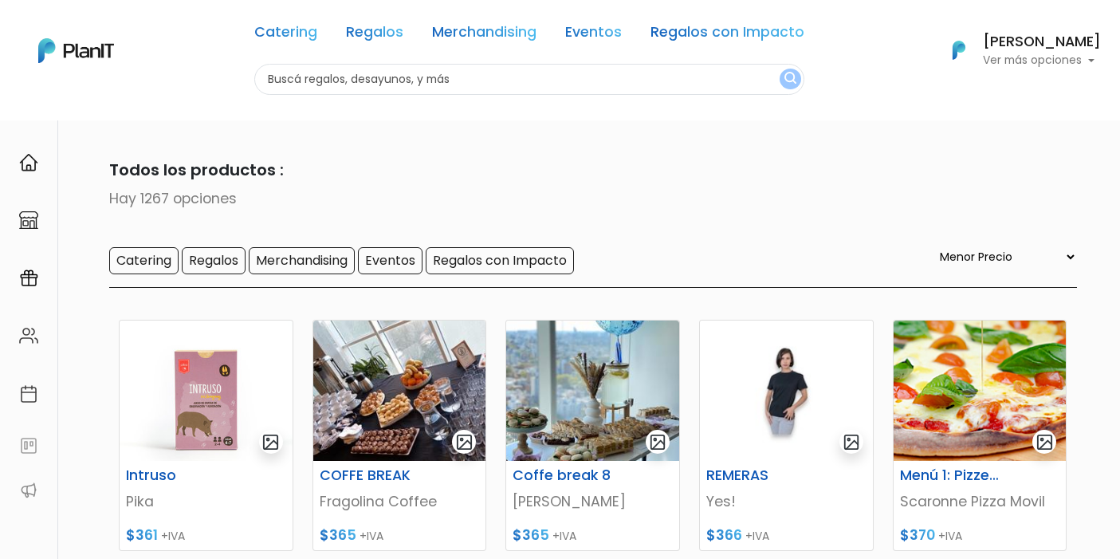
select select "0"
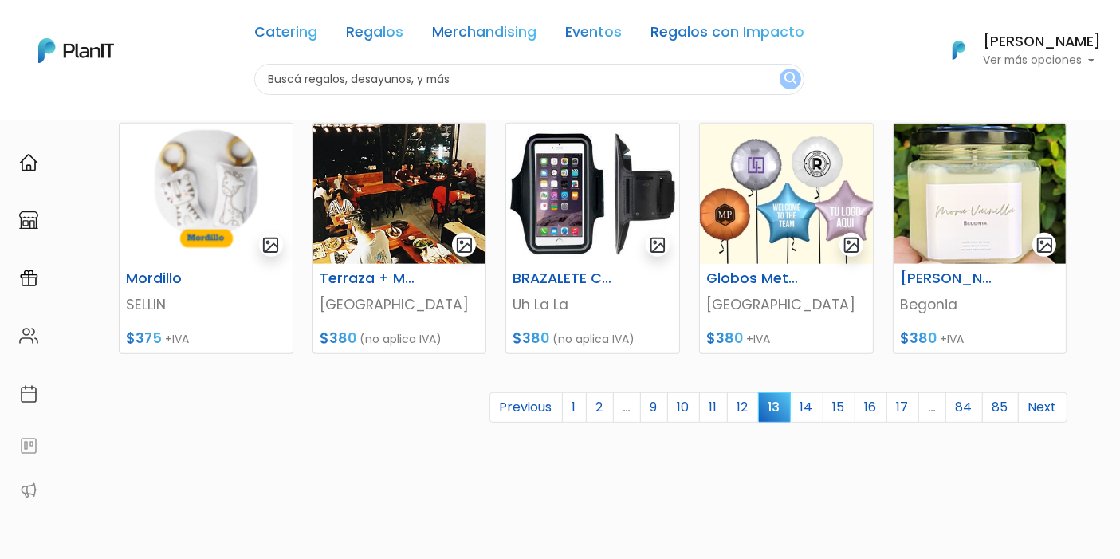
scroll to position [708, 0]
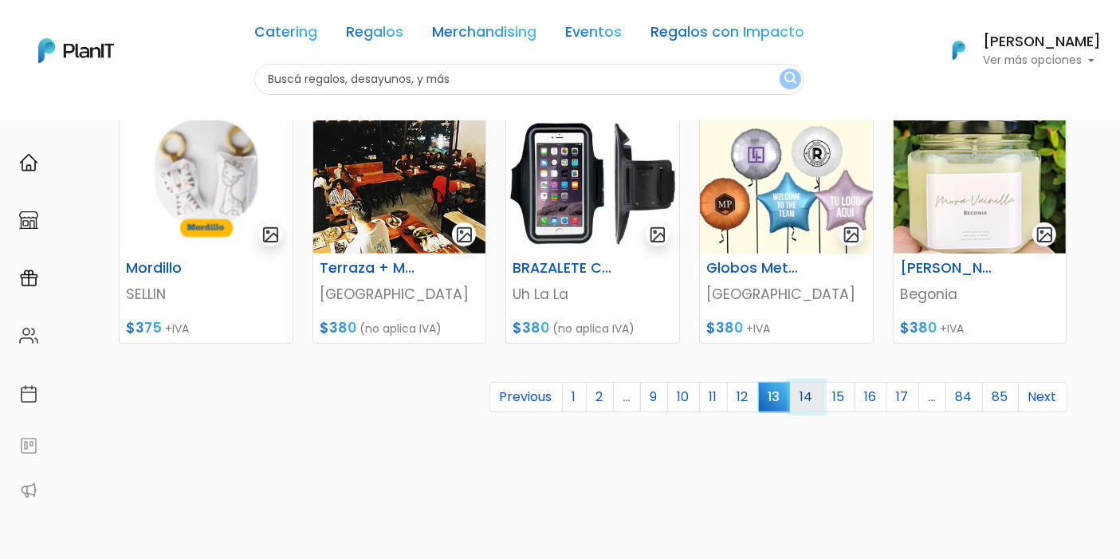
click at [813, 403] on link "14" at bounding box center [806, 397] width 33 height 30
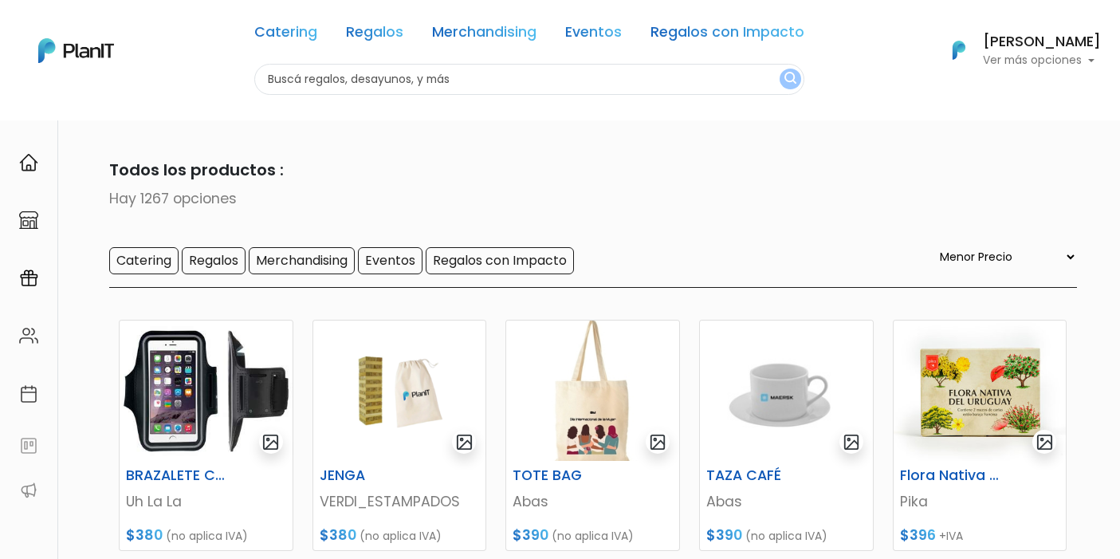
select select "0"
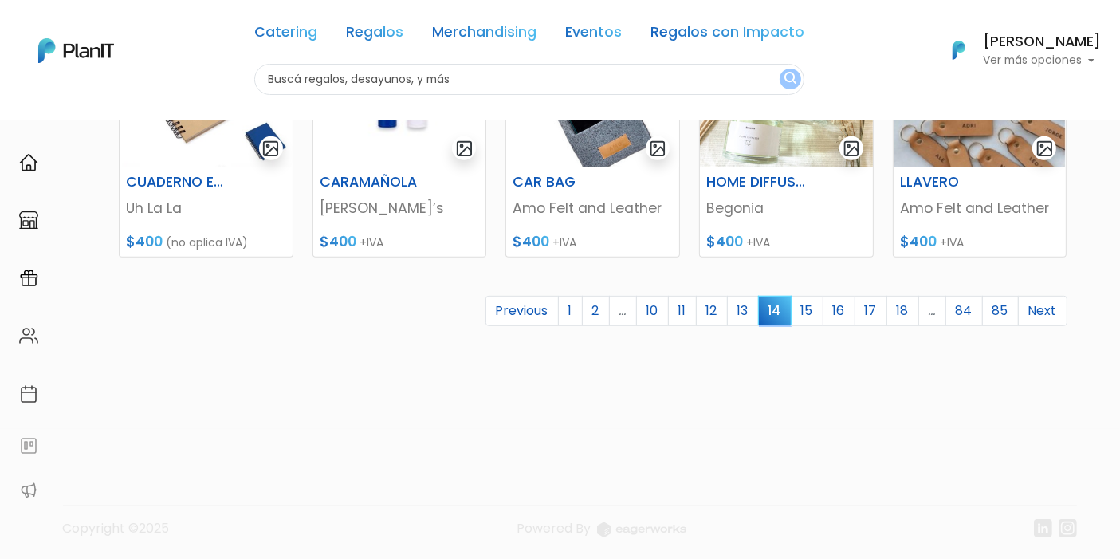
scroll to position [796, 0]
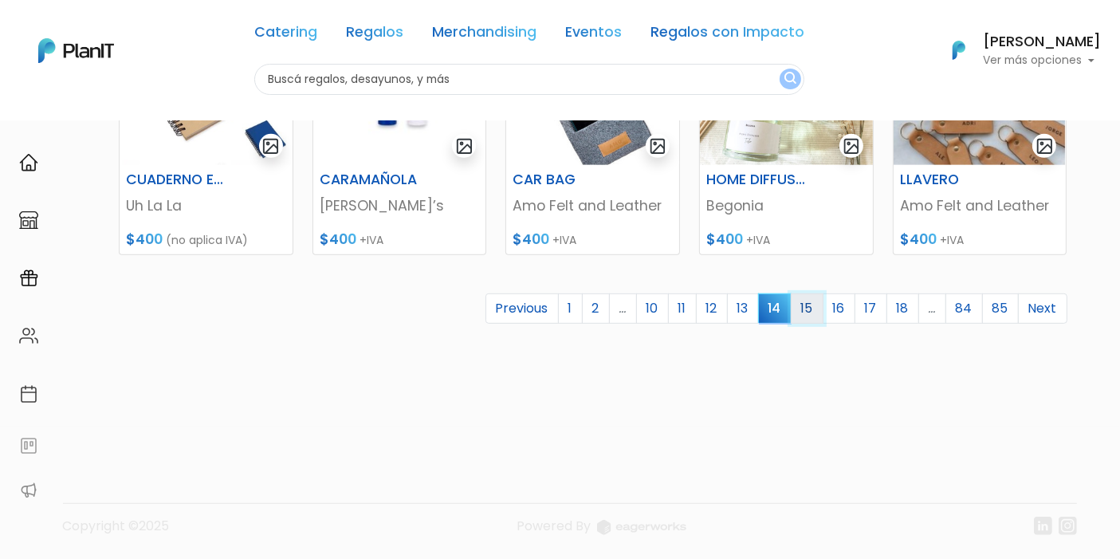
click at [807, 315] on link "15" at bounding box center [807, 308] width 33 height 30
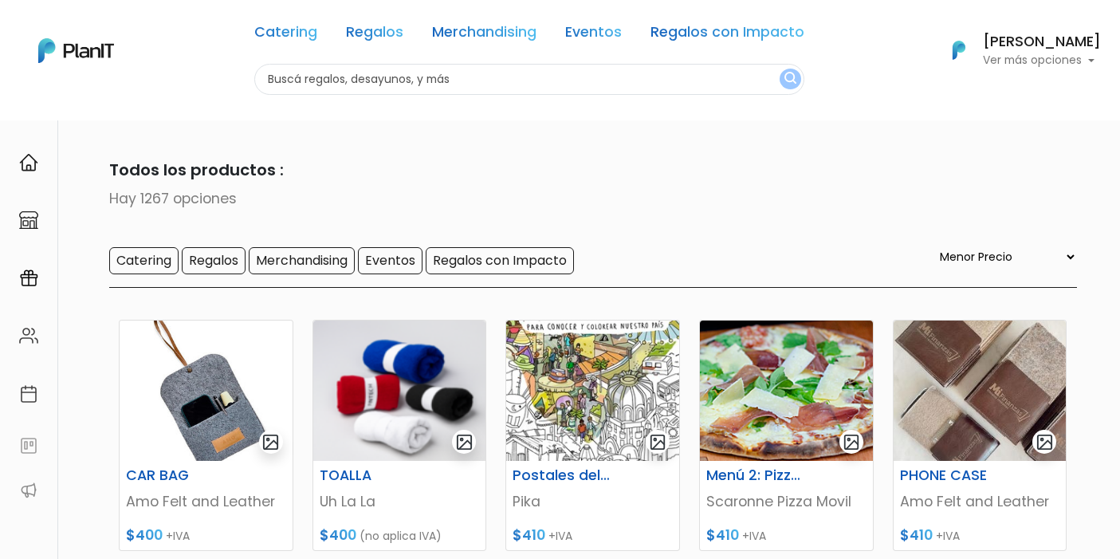
select select "0"
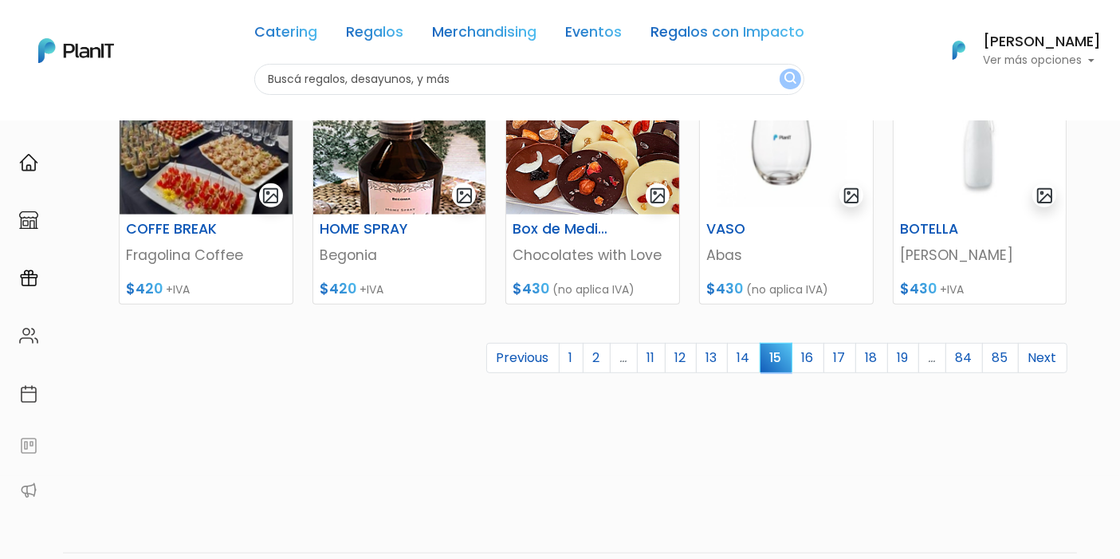
scroll to position [796, 0]
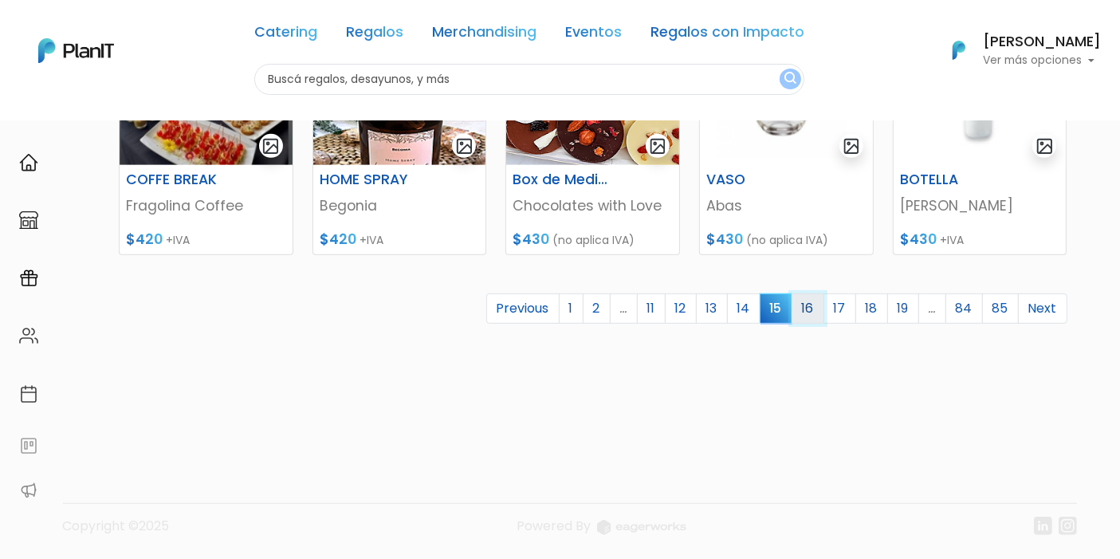
click at [807, 302] on link "16" at bounding box center [808, 308] width 33 height 30
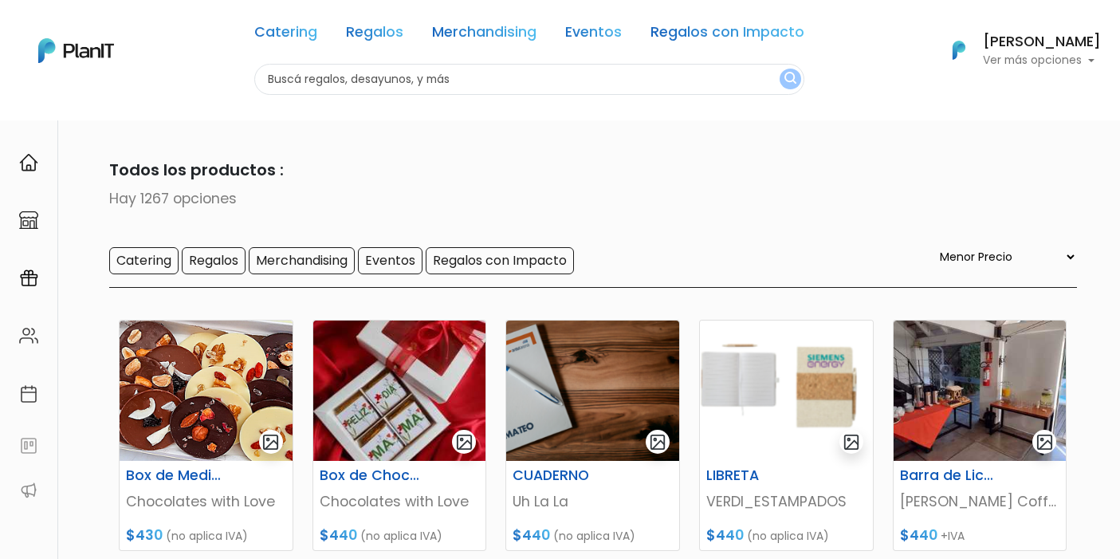
select select "0"
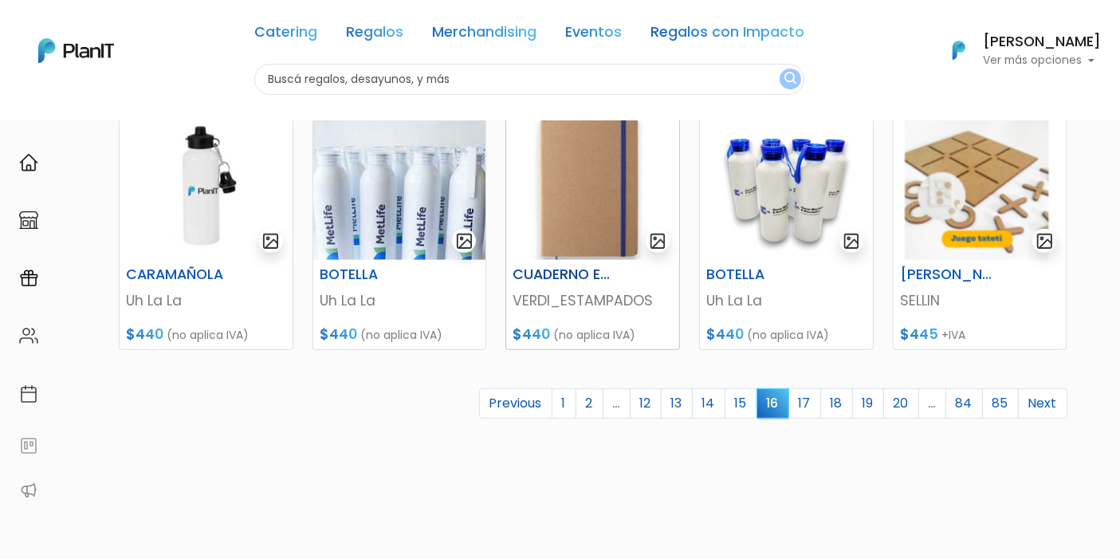
scroll to position [708, 0]
